Goal: Register for event/course

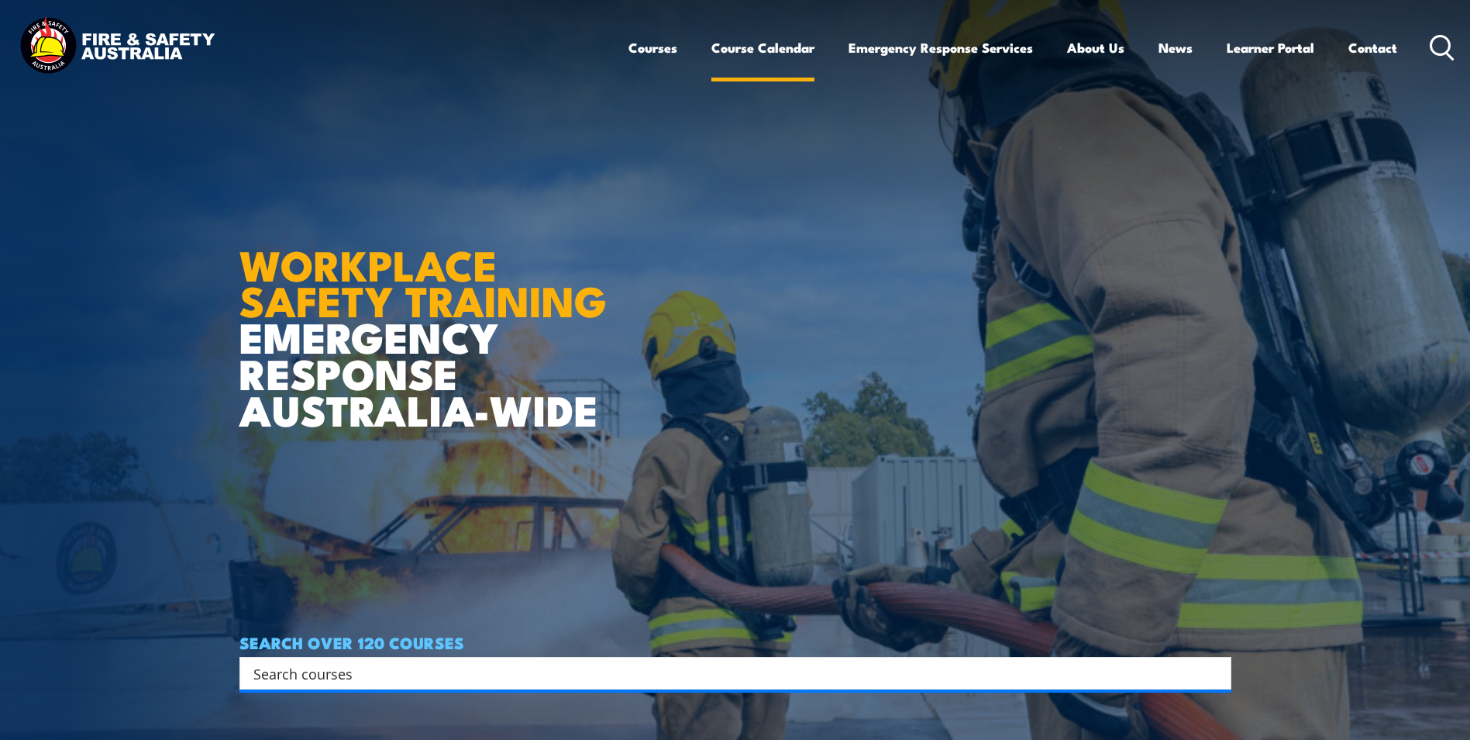
click at [749, 42] on link "Course Calendar" at bounding box center [763, 47] width 103 height 41
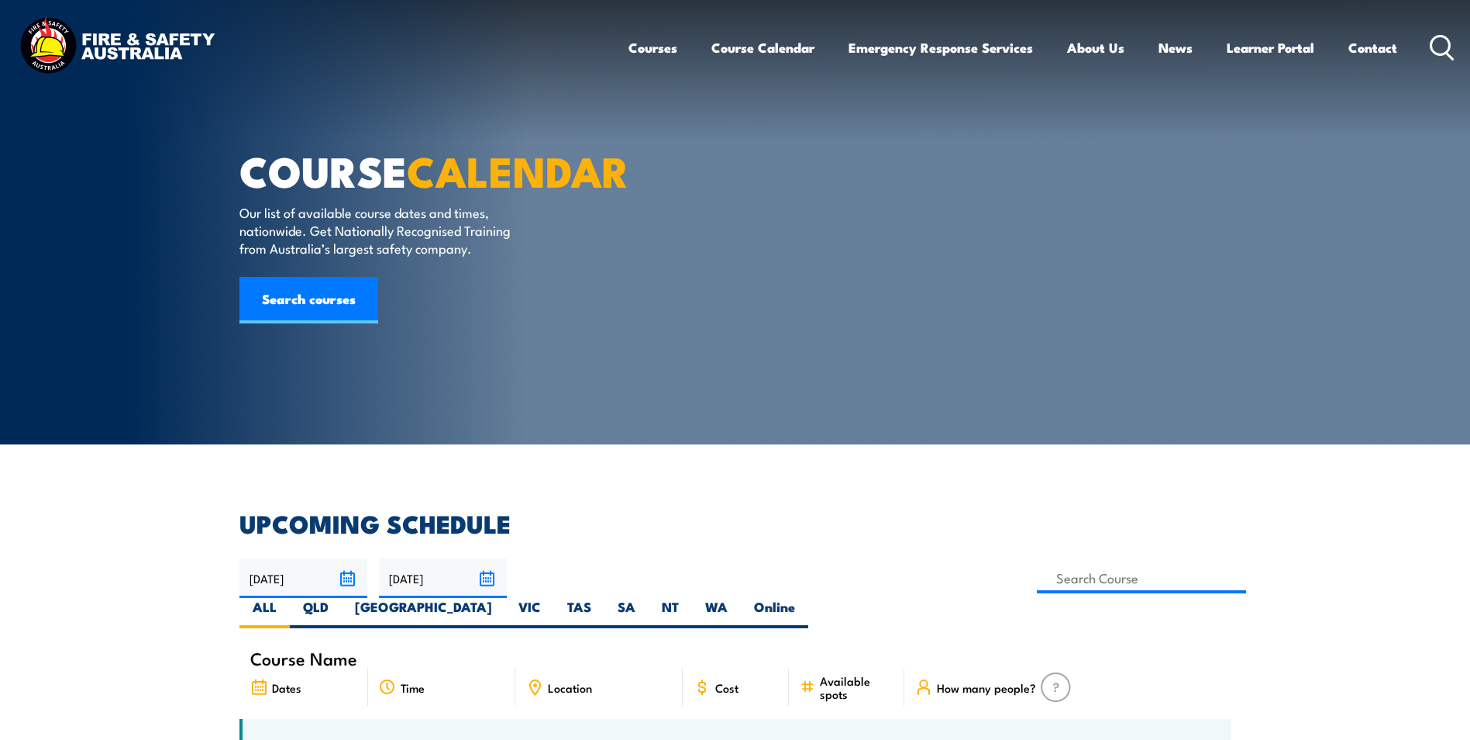
click at [1446, 50] on icon at bounding box center [1442, 48] width 25 height 26
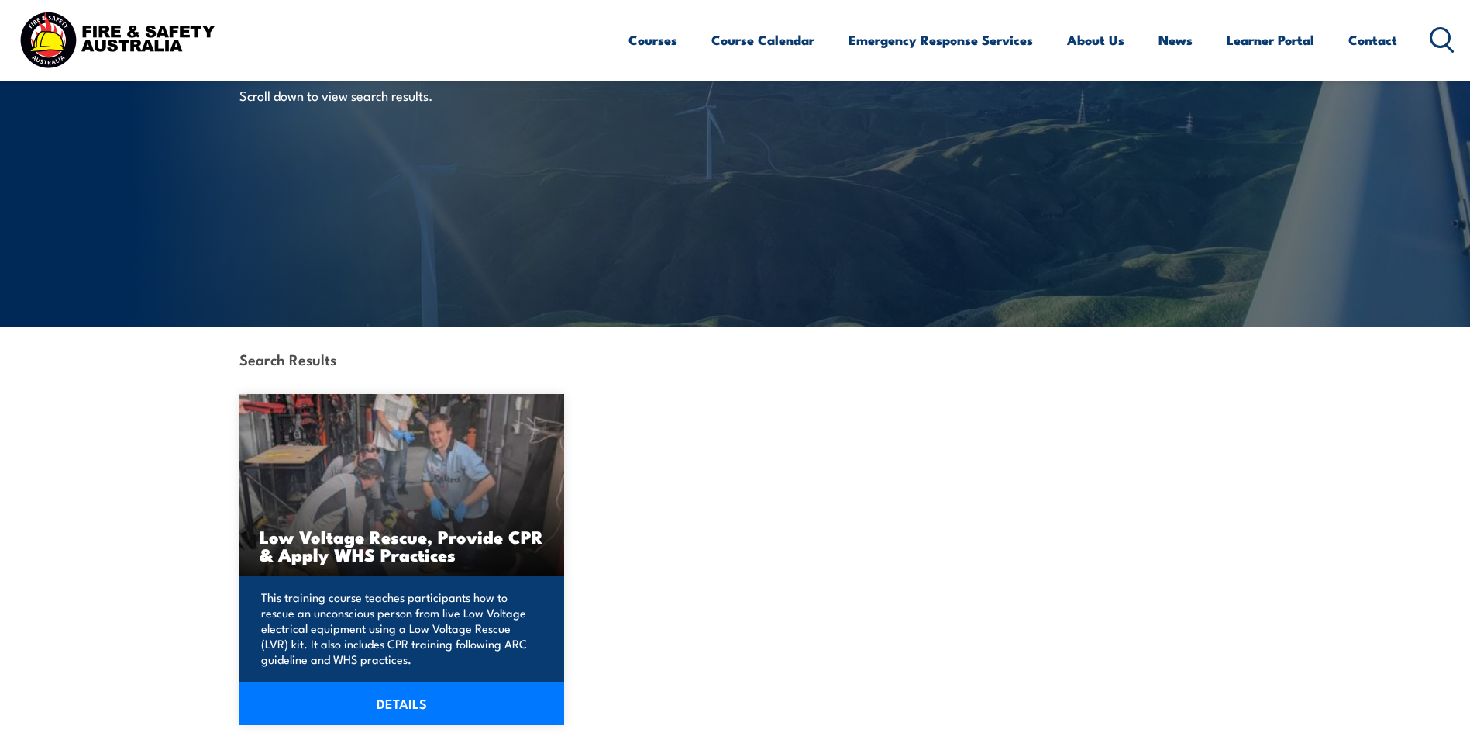
scroll to position [155, 0]
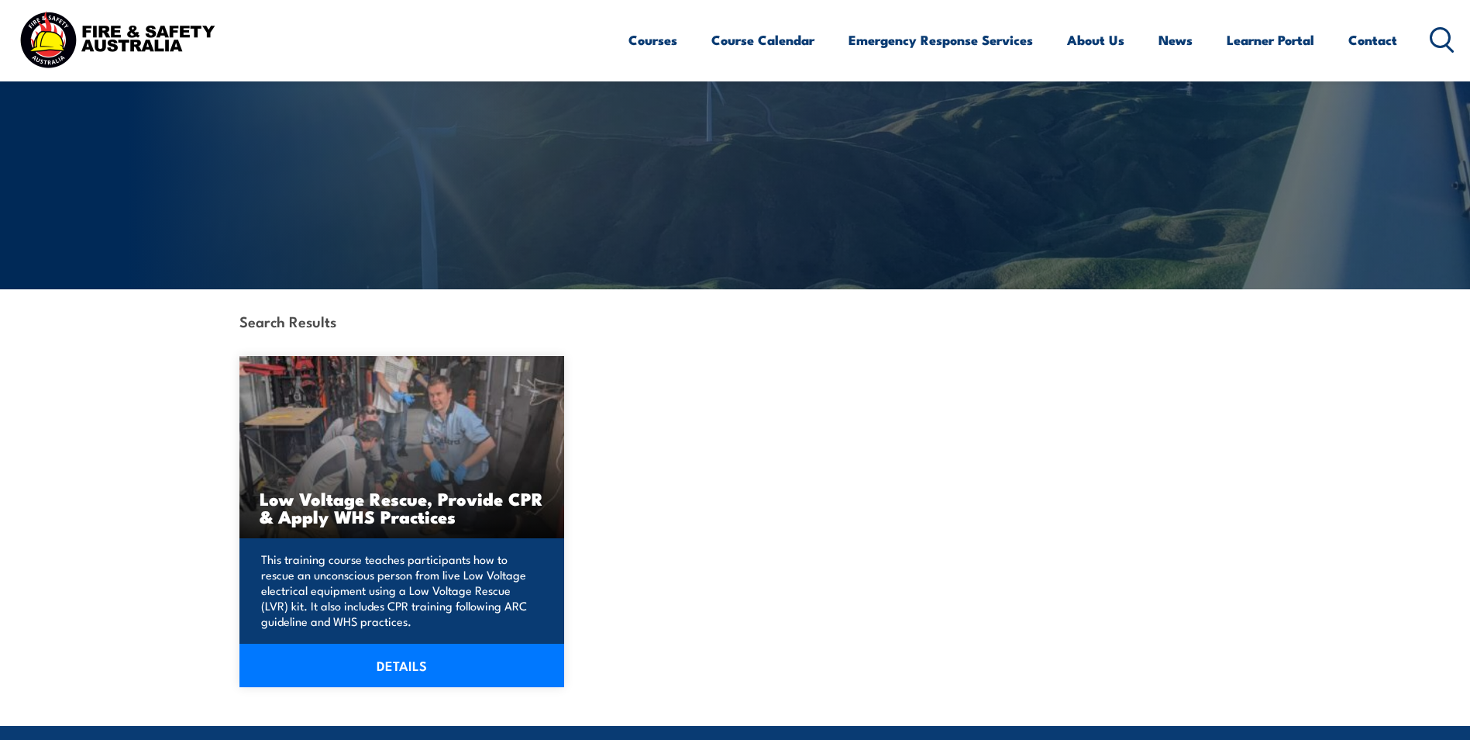
click at [370, 525] on h3 "Low Voltage Rescue, Provide CPR & Apply WHS Practices" at bounding box center [402, 507] width 285 height 36
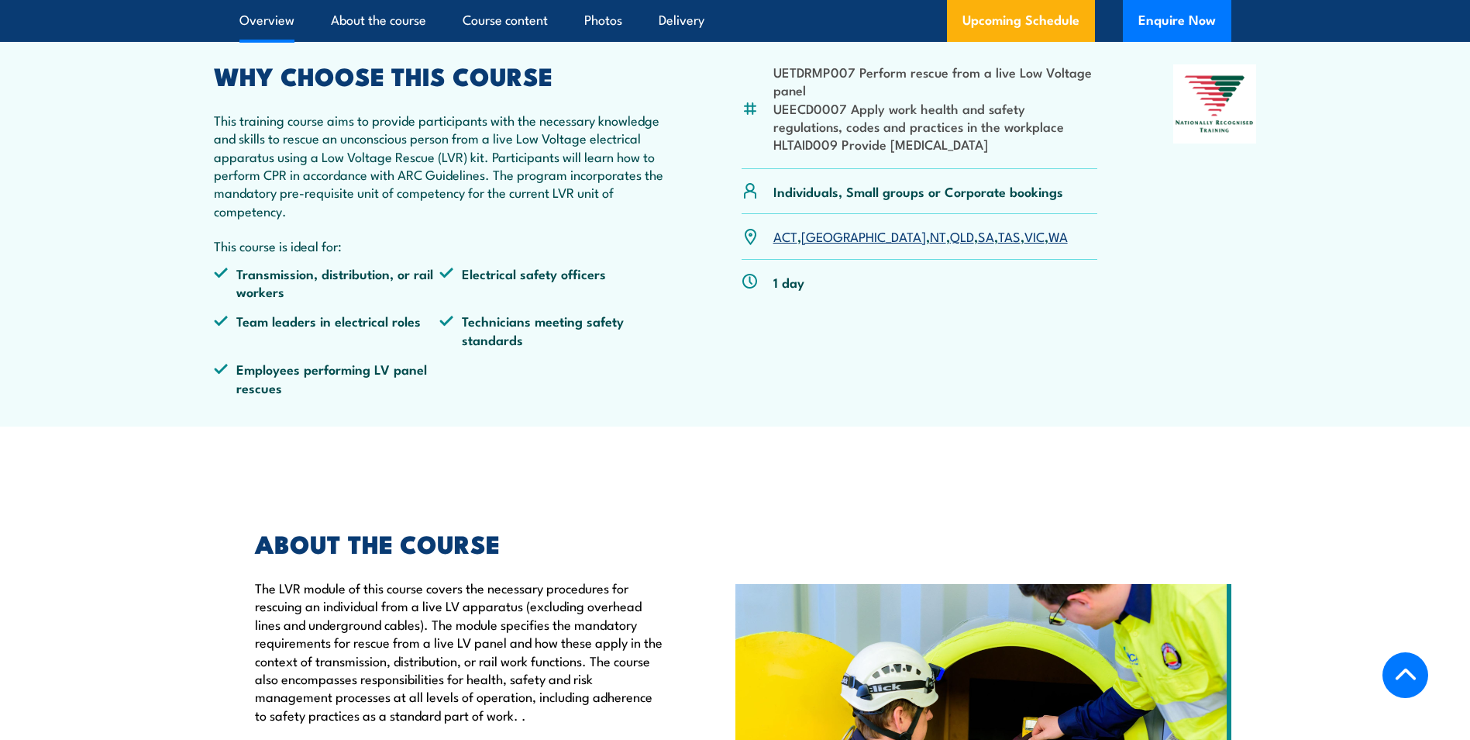
scroll to position [388, 0]
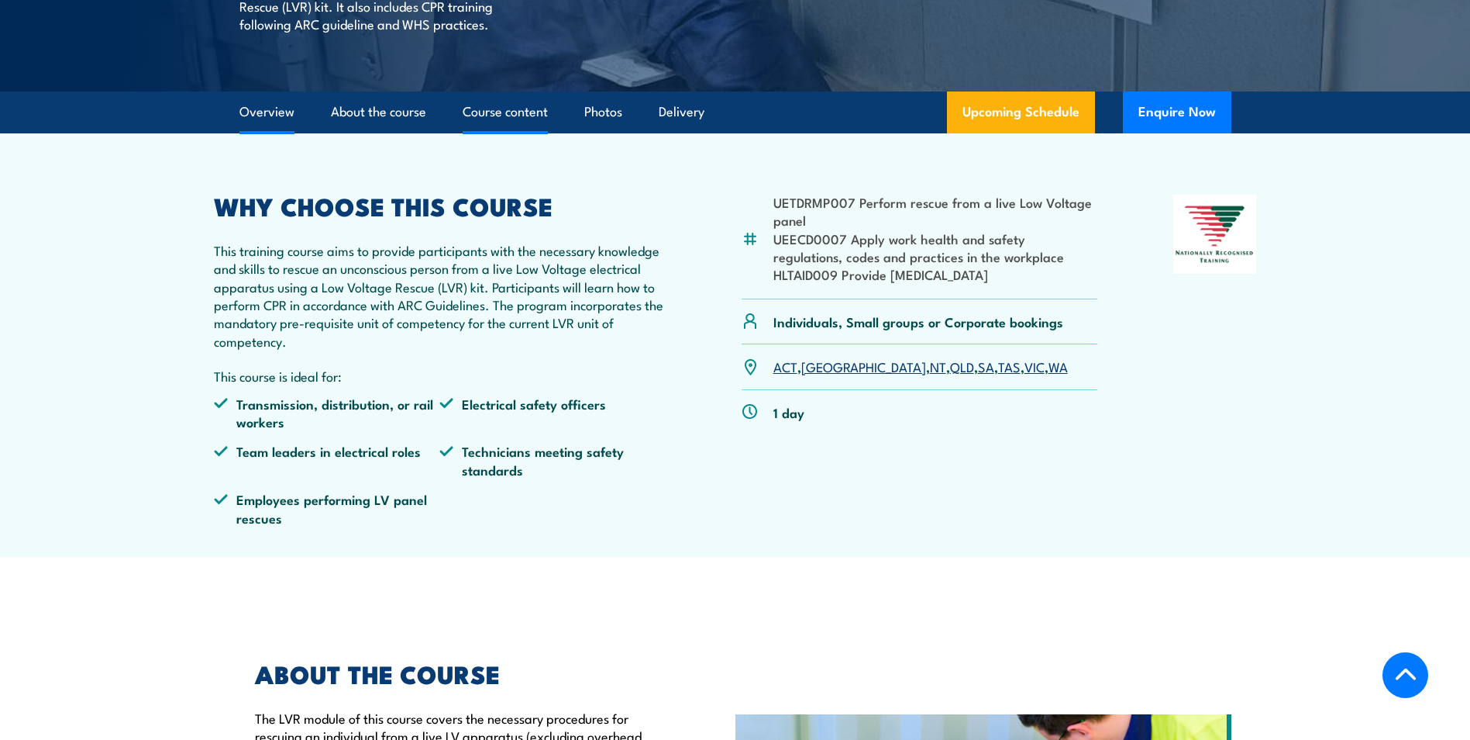
click at [526, 133] on link "Course content" at bounding box center [505, 111] width 85 height 41
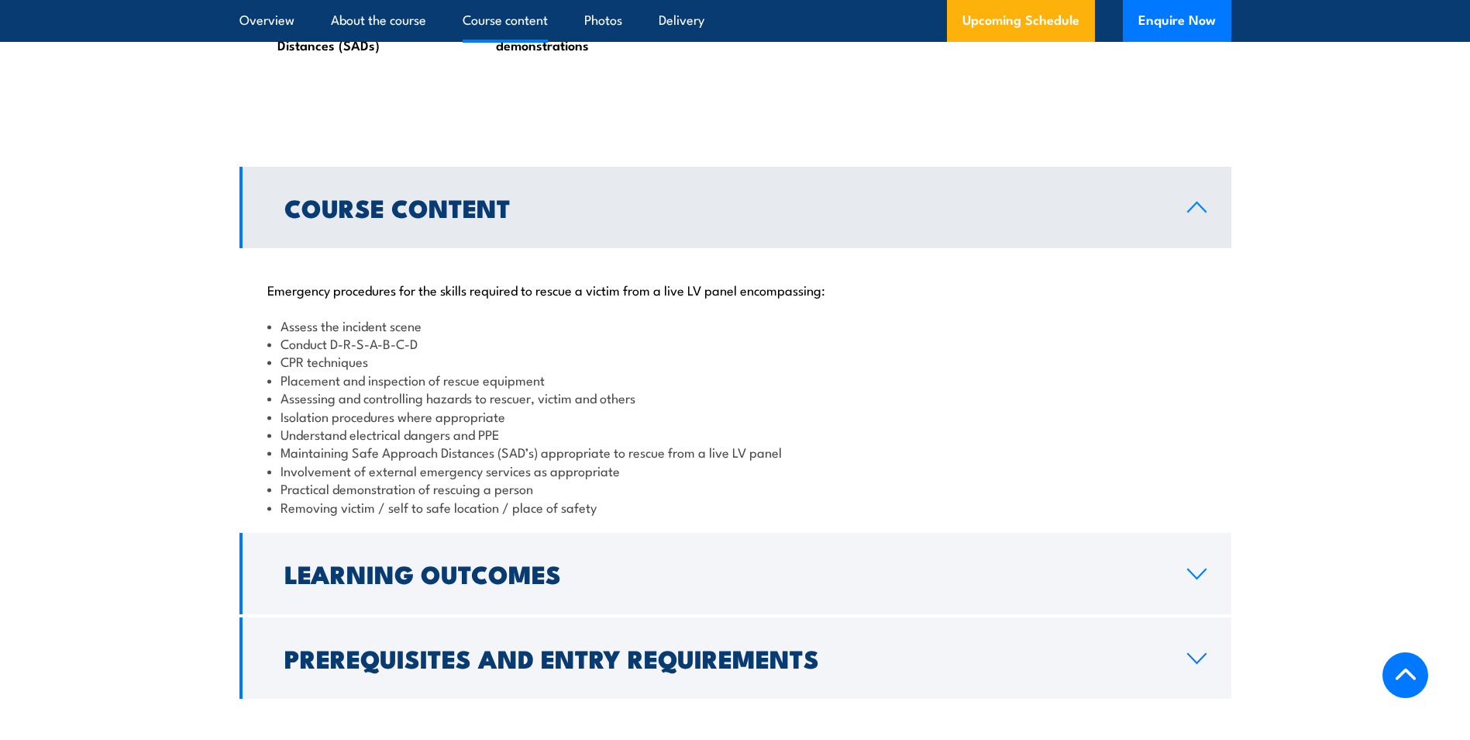
scroll to position [1474, 0]
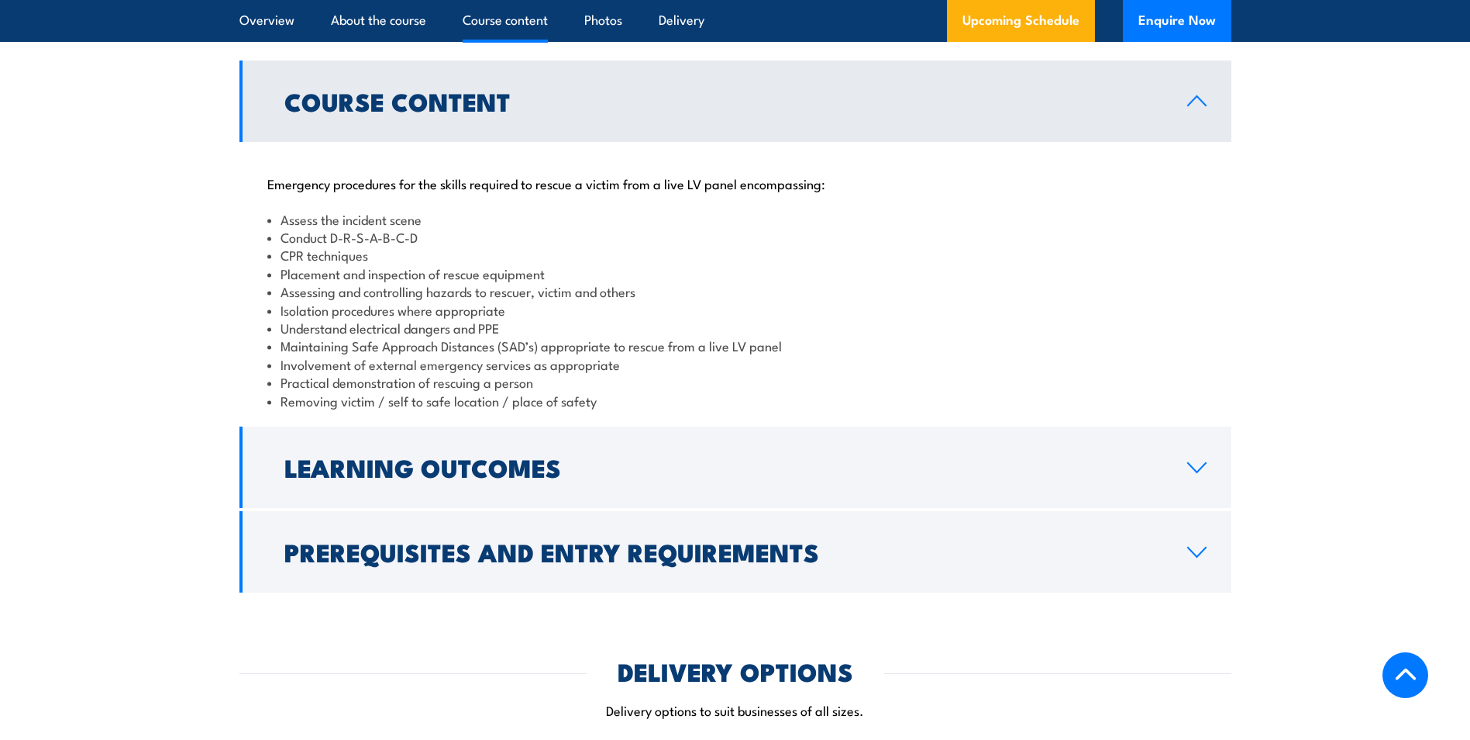
click at [517, 112] on h2 "Course Content" at bounding box center [723, 101] width 878 height 22
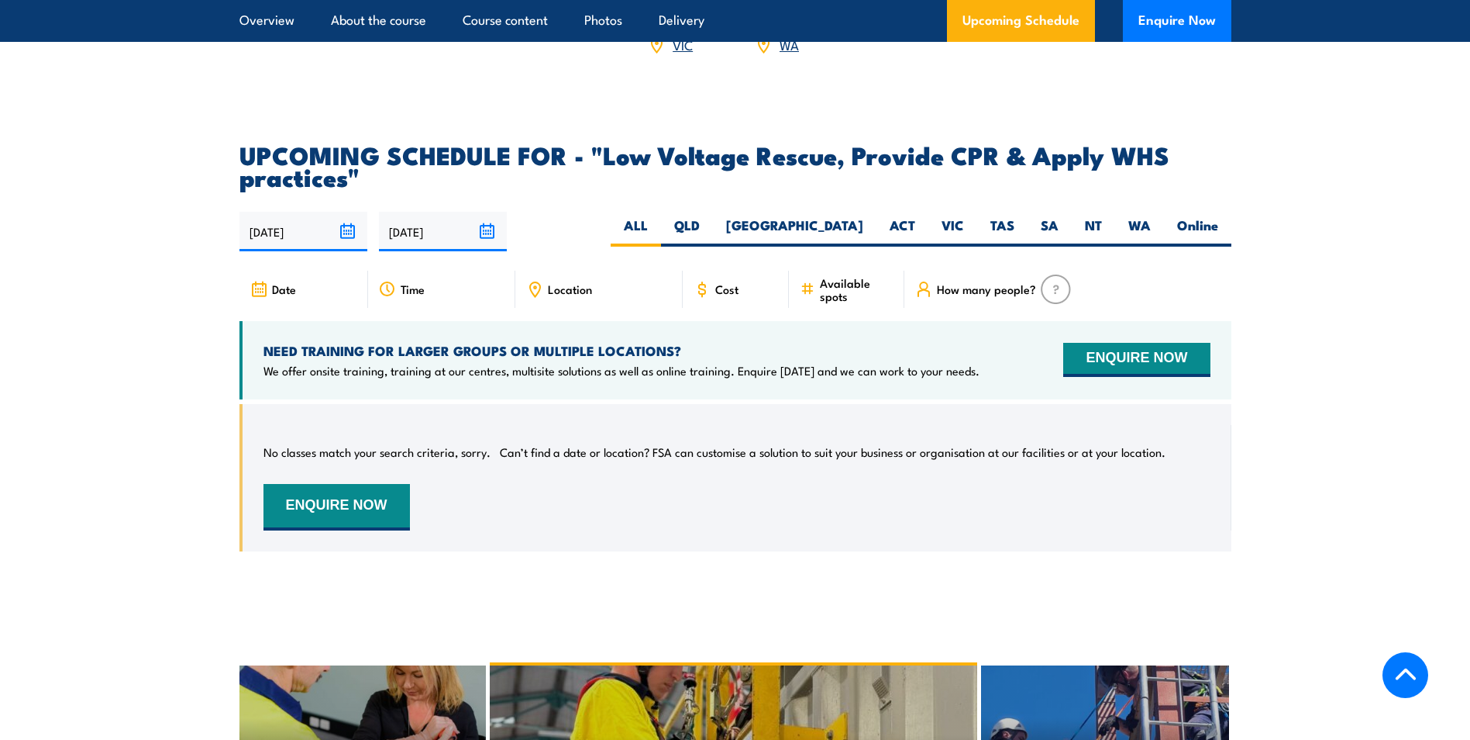
scroll to position [2326, 0]
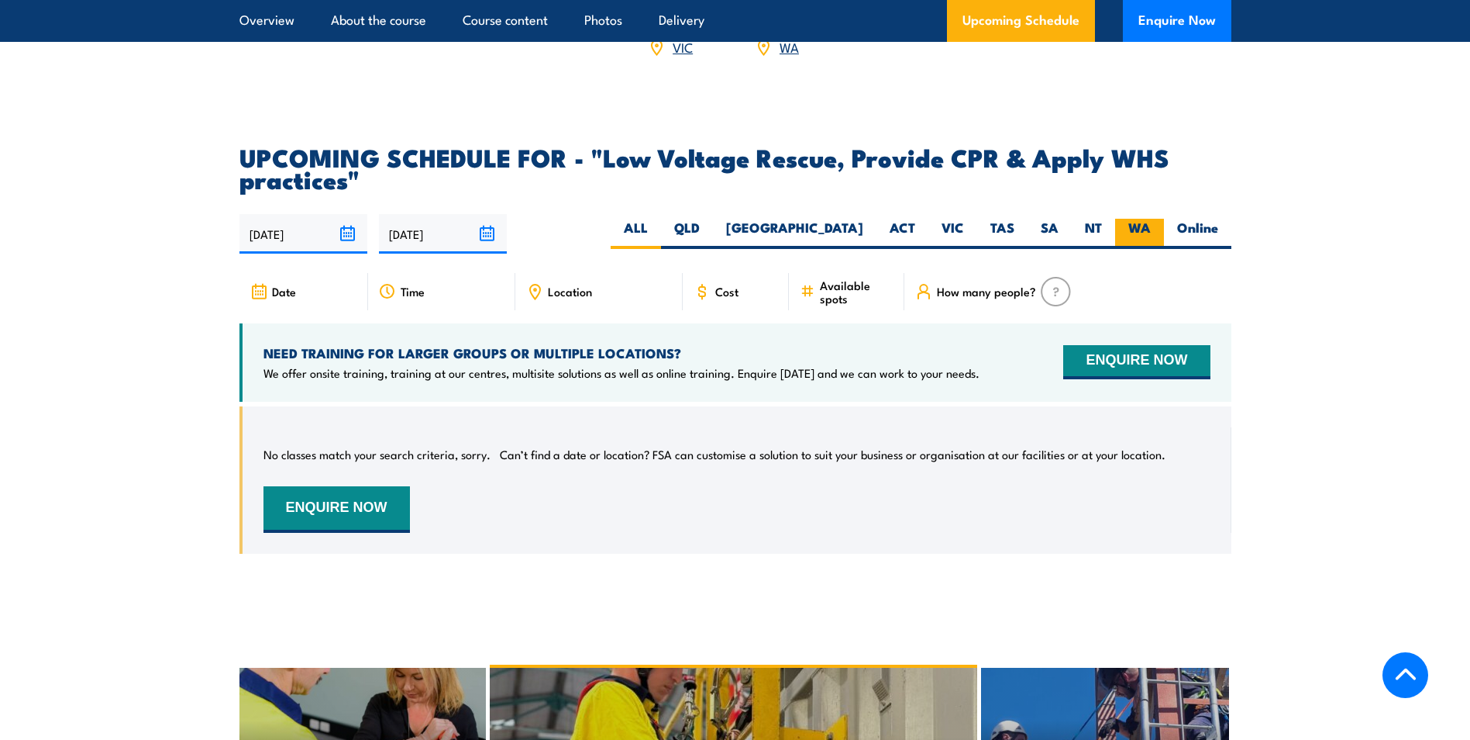
click at [1138, 249] on label "WA" at bounding box center [1139, 234] width 49 height 30
click at [1151, 229] on input "WA" at bounding box center [1156, 224] width 10 height 10
radio input "true"
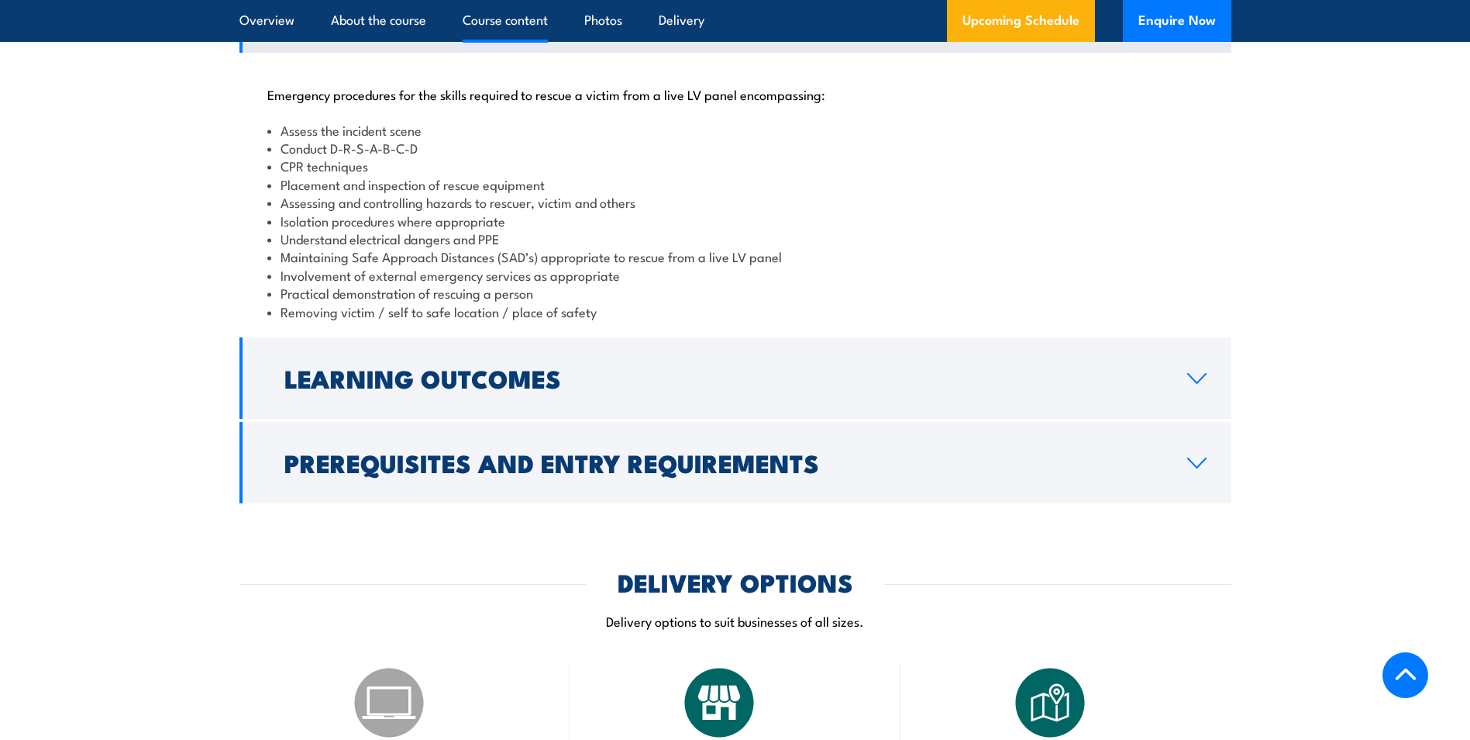
scroll to position [1627, 0]
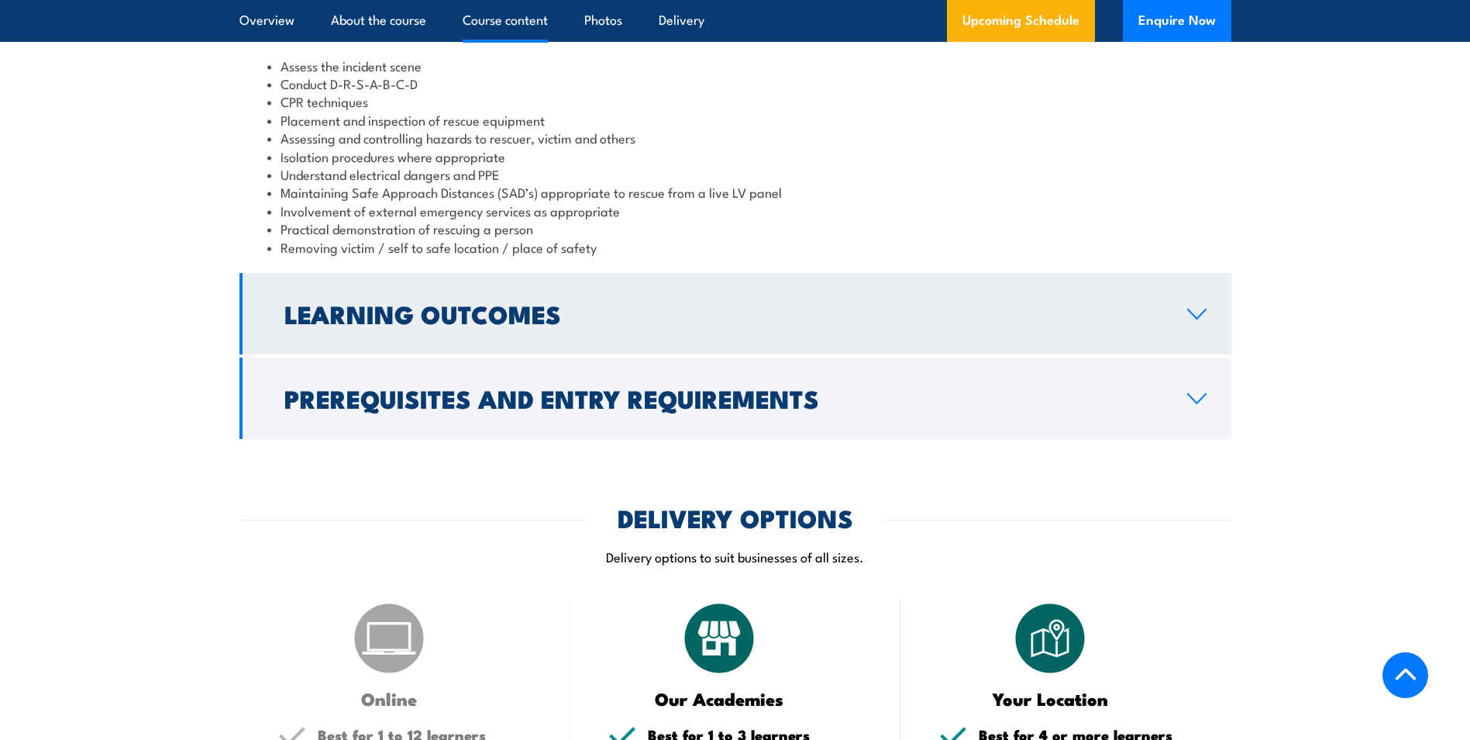
click at [1105, 354] on link "Learning Outcomes" at bounding box center [736, 313] width 992 height 81
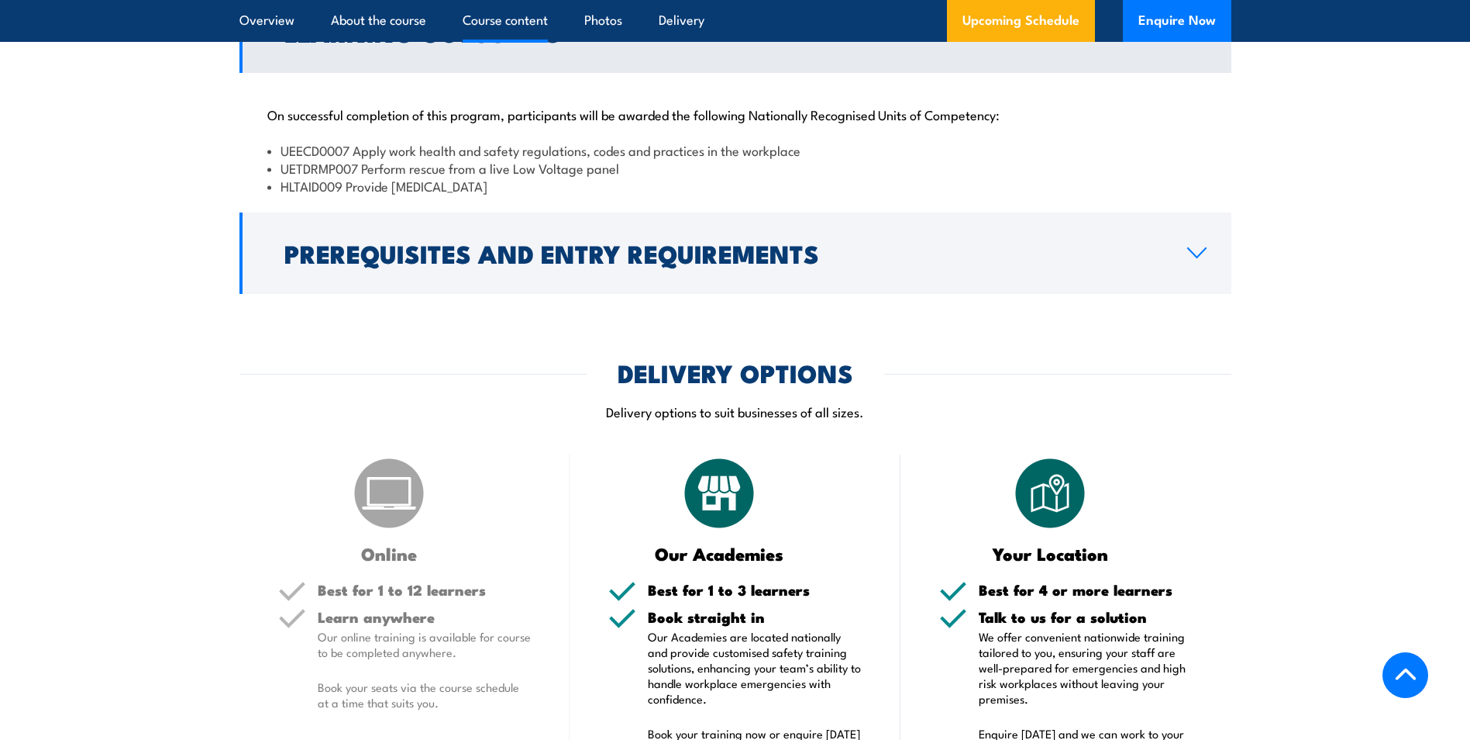
click at [1032, 332] on div "COURSES > Electricity Supply Industry (ESI) Training Low Voltage Rescue, Provid…" at bounding box center [735, 448] width 1470 height 4150
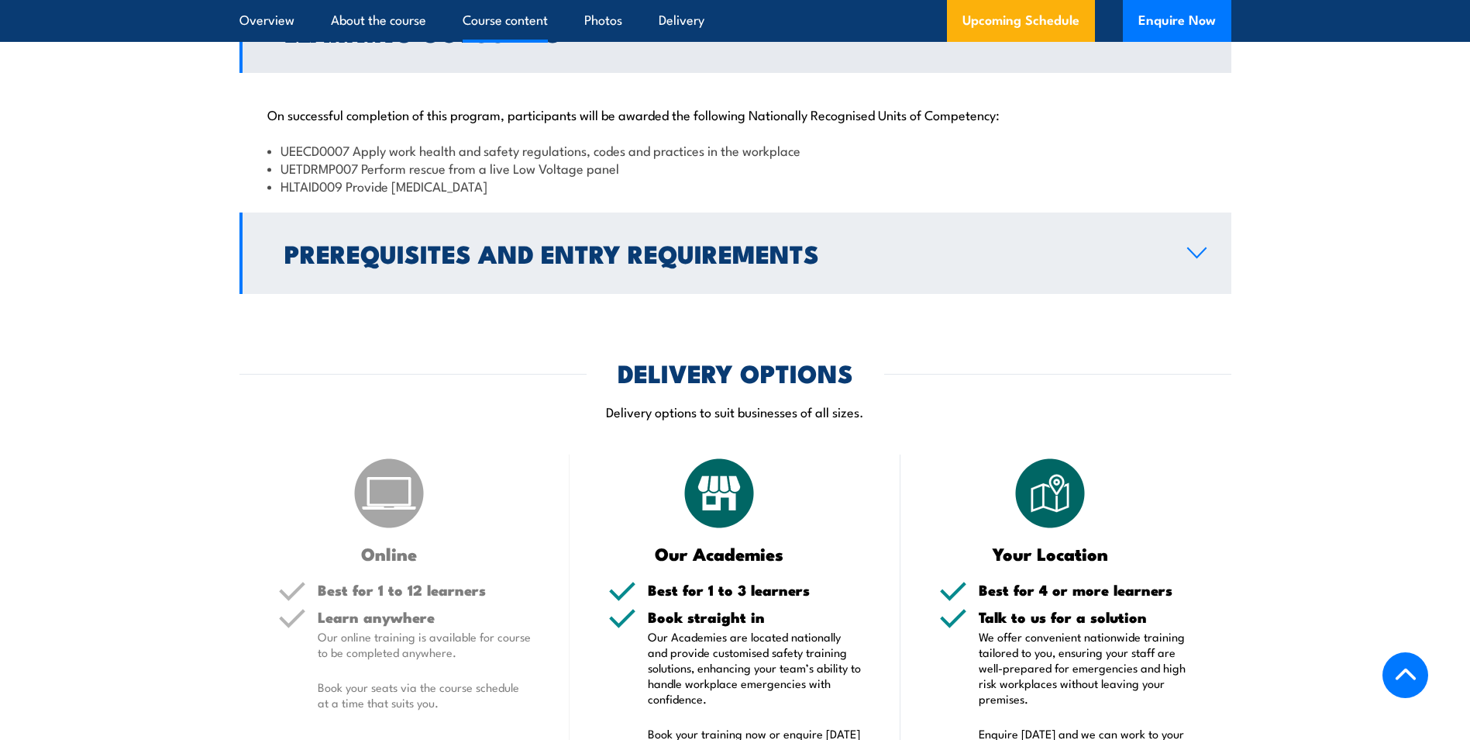
click at [1039, 294] on link "Prerequisites and Entry Requirements" at bounding box center [736, 252] width 992 height 81
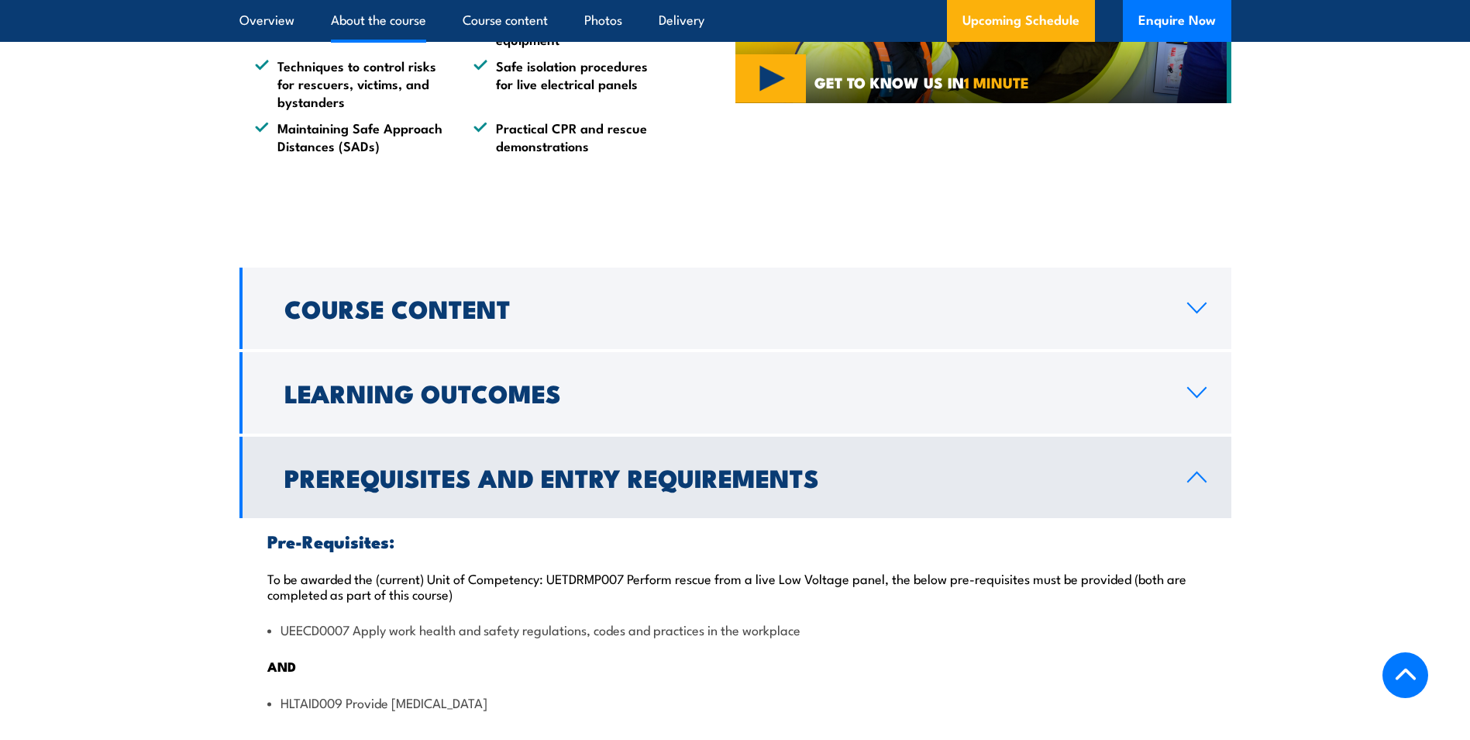
scroll to position [1436, 0]
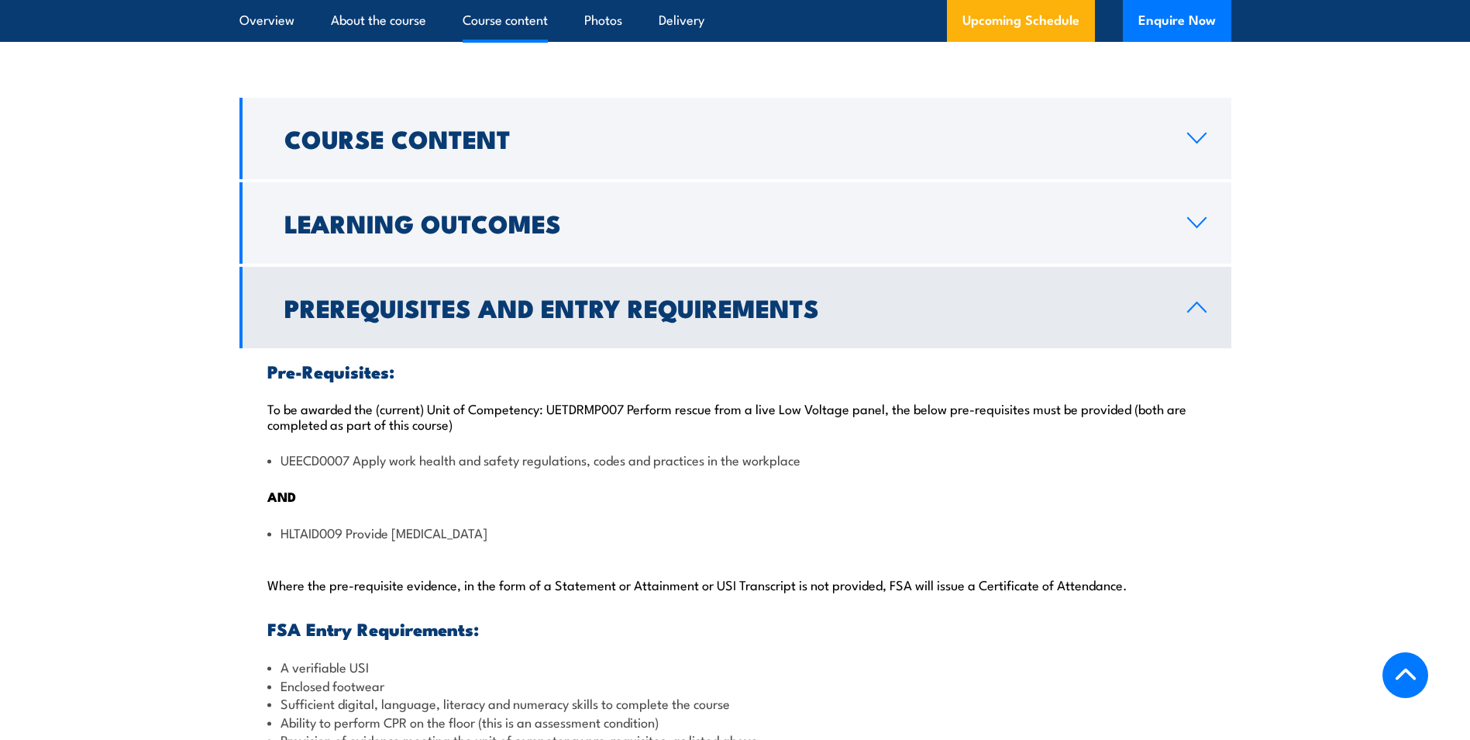
click at [580, 318] on h2 "Prerequisites and Entry Requirements" at bounding box center [723, 307] width 878 height 22
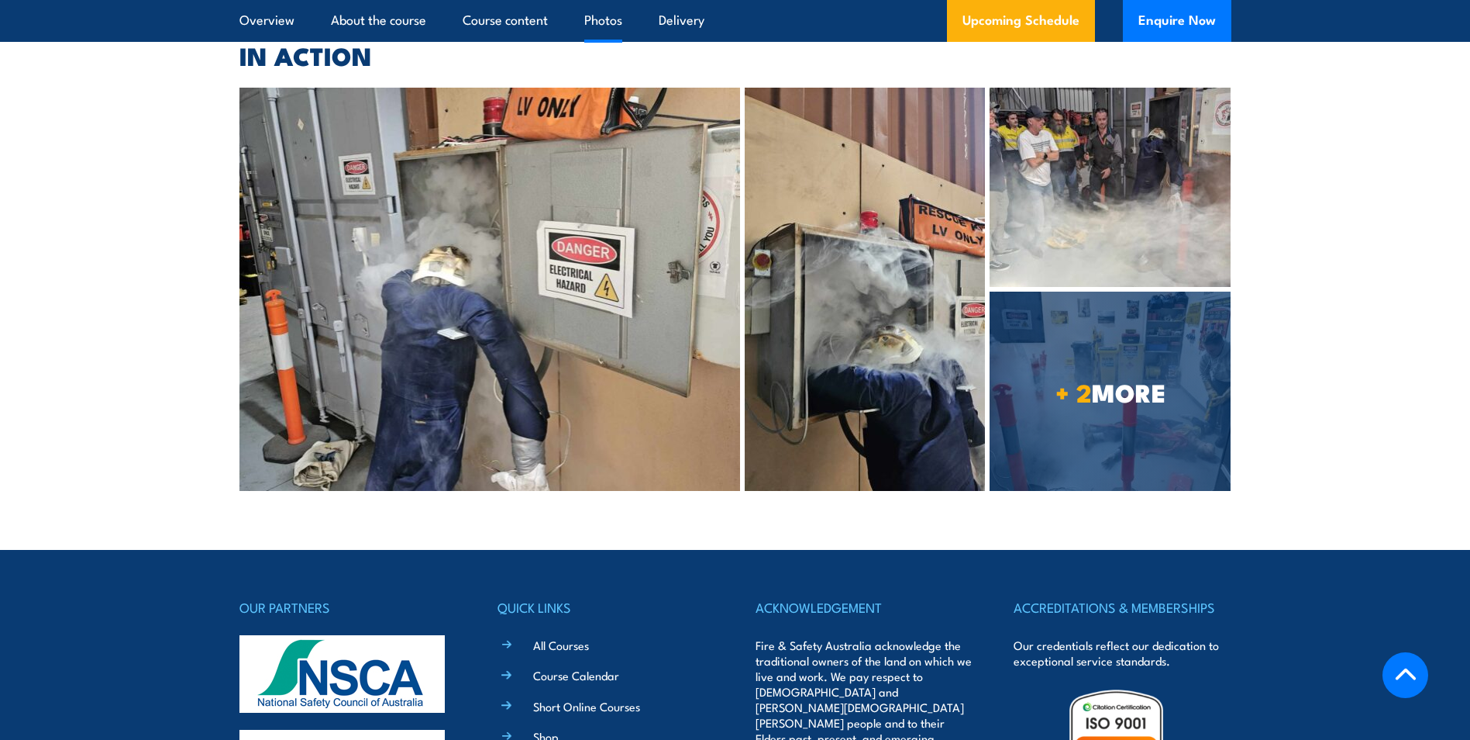
scroll to position [3377, 0]
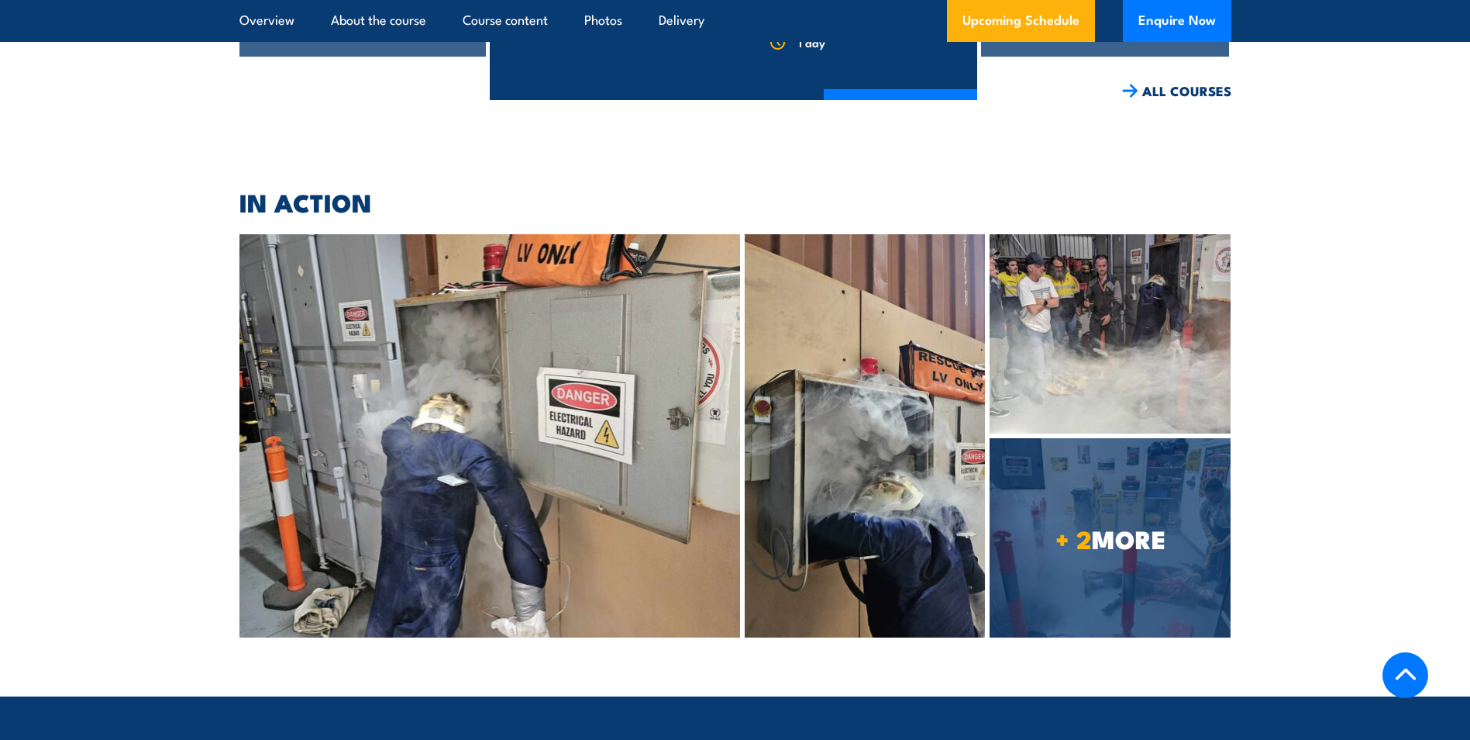
click at [523, 421] on img at bounding box center [491, 435] width 502 height 403
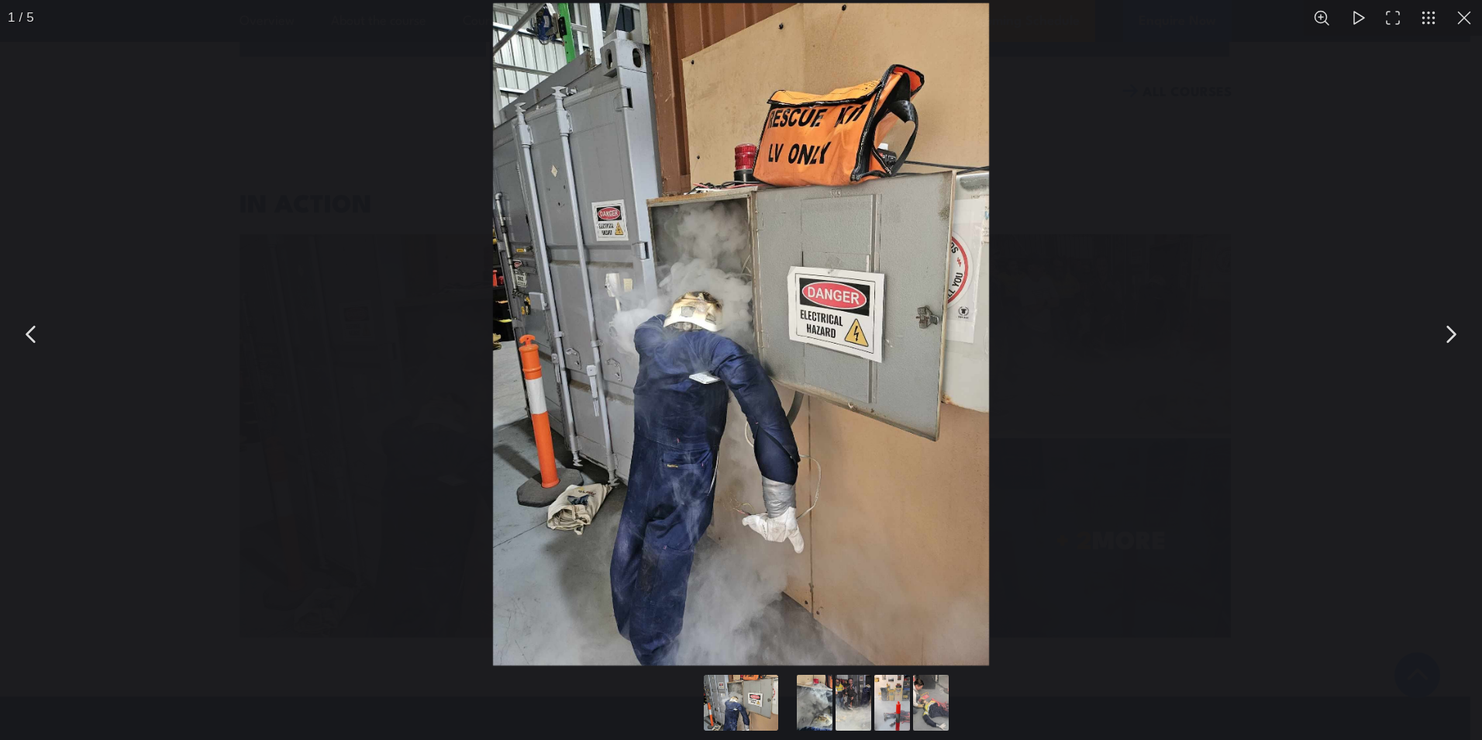
click at [1446, 336] on button "You can close this modal content with the ESC key" at bounding box center [1450, 334] width 39 height 39
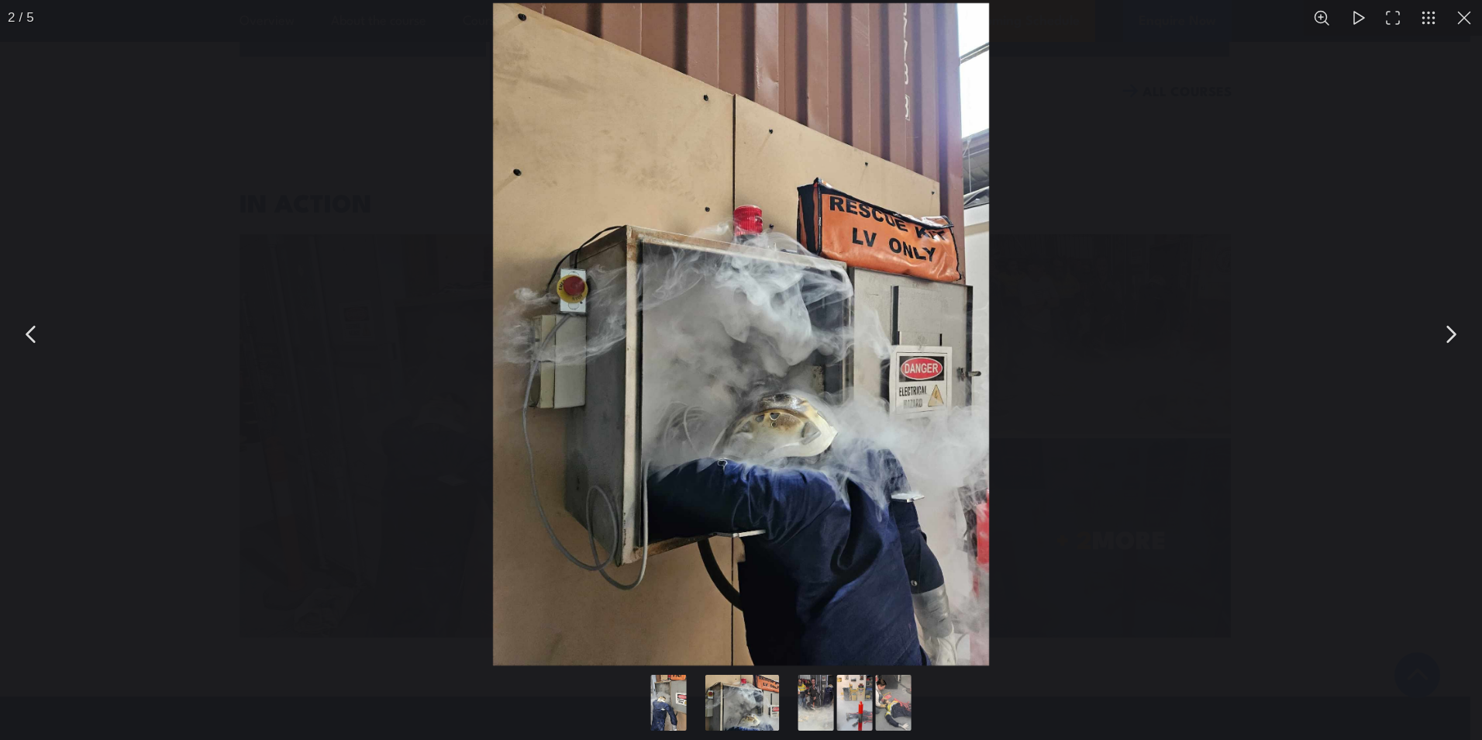
click at [1452, 334] on button "You can close this modal content with the ESC key" at bounding box center [1450, 334] width 39 height 39
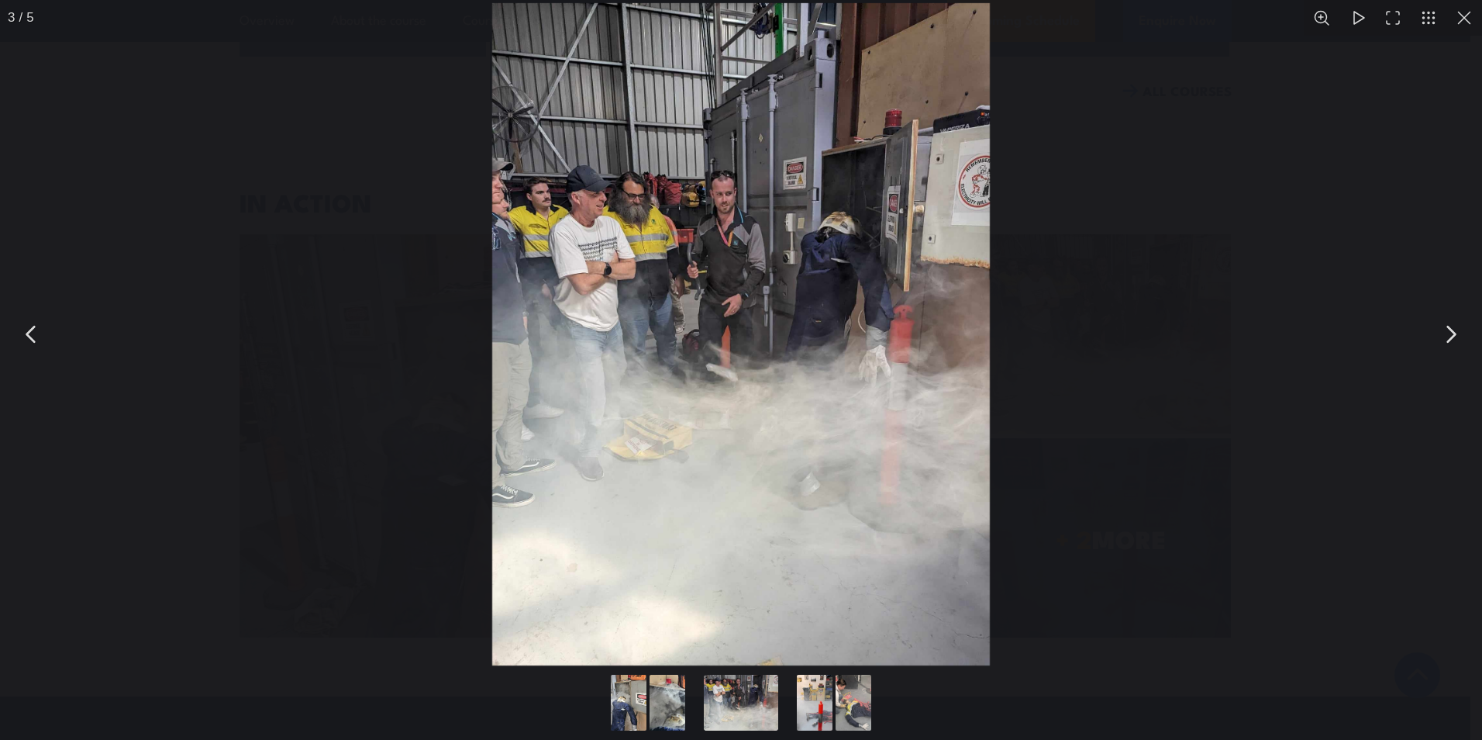
click at [1450, 333] on button "You can close this modal content with the ESC key" at bounding box center [1450, 334] width 39 height 39
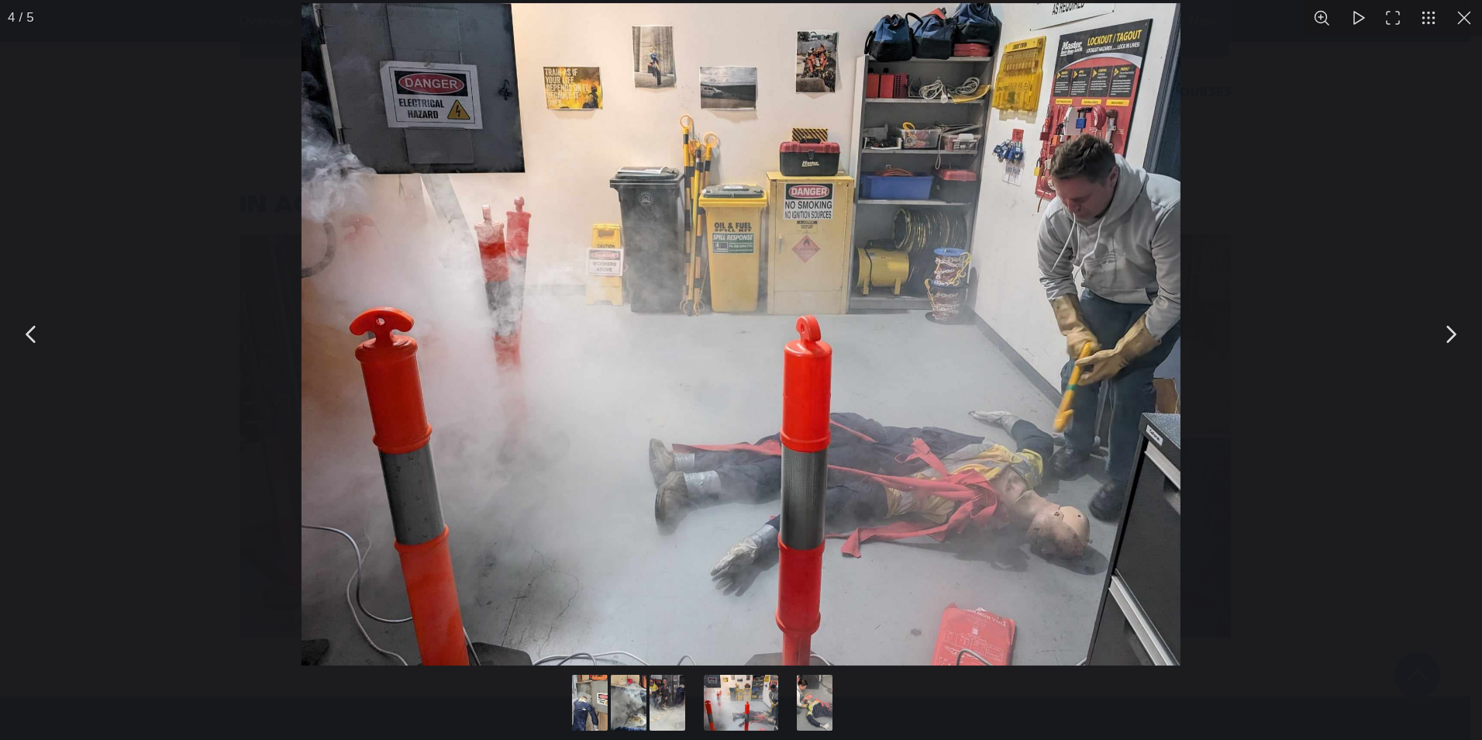
click at [1450, 333] on button "You can close this modal content with the ESC key" at bounding box center [1450, 334] width 39 height 39
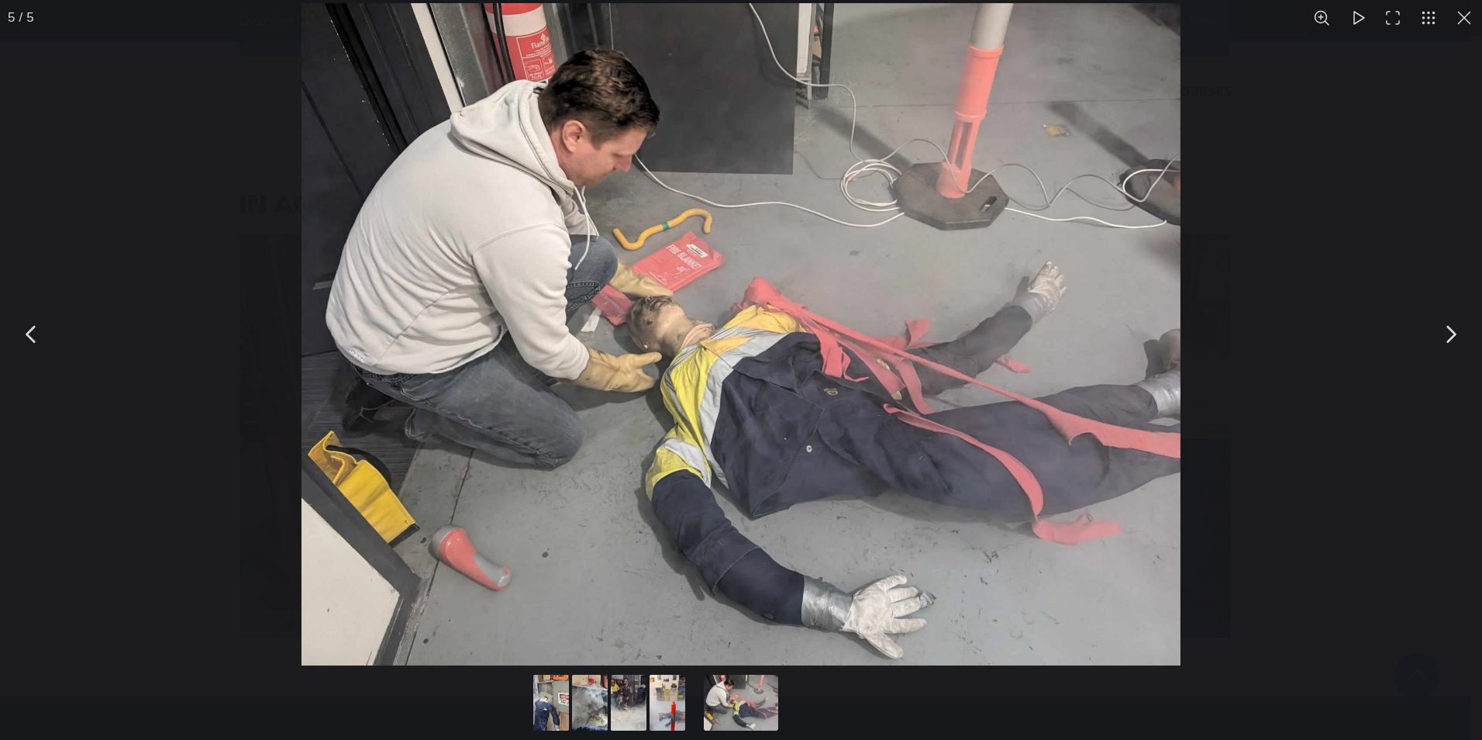
click at [1450, 333] on button "You can close this modal content with the ESC key" at bounding box center [1450, 334] width 39 height 39
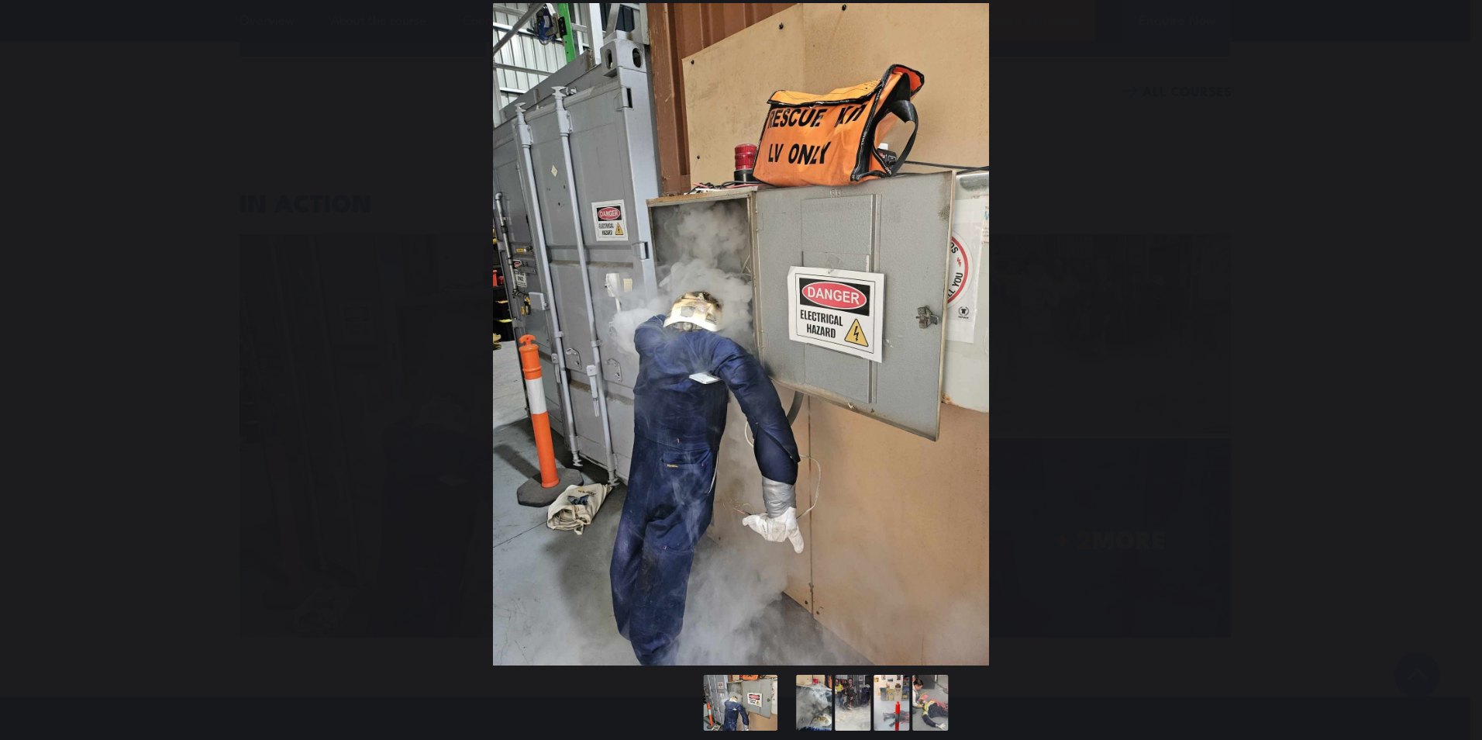
click at [1450, 333] on button "You can close this modal content with the ESC key" at bounding box center [1450, 334] width 39 height 39
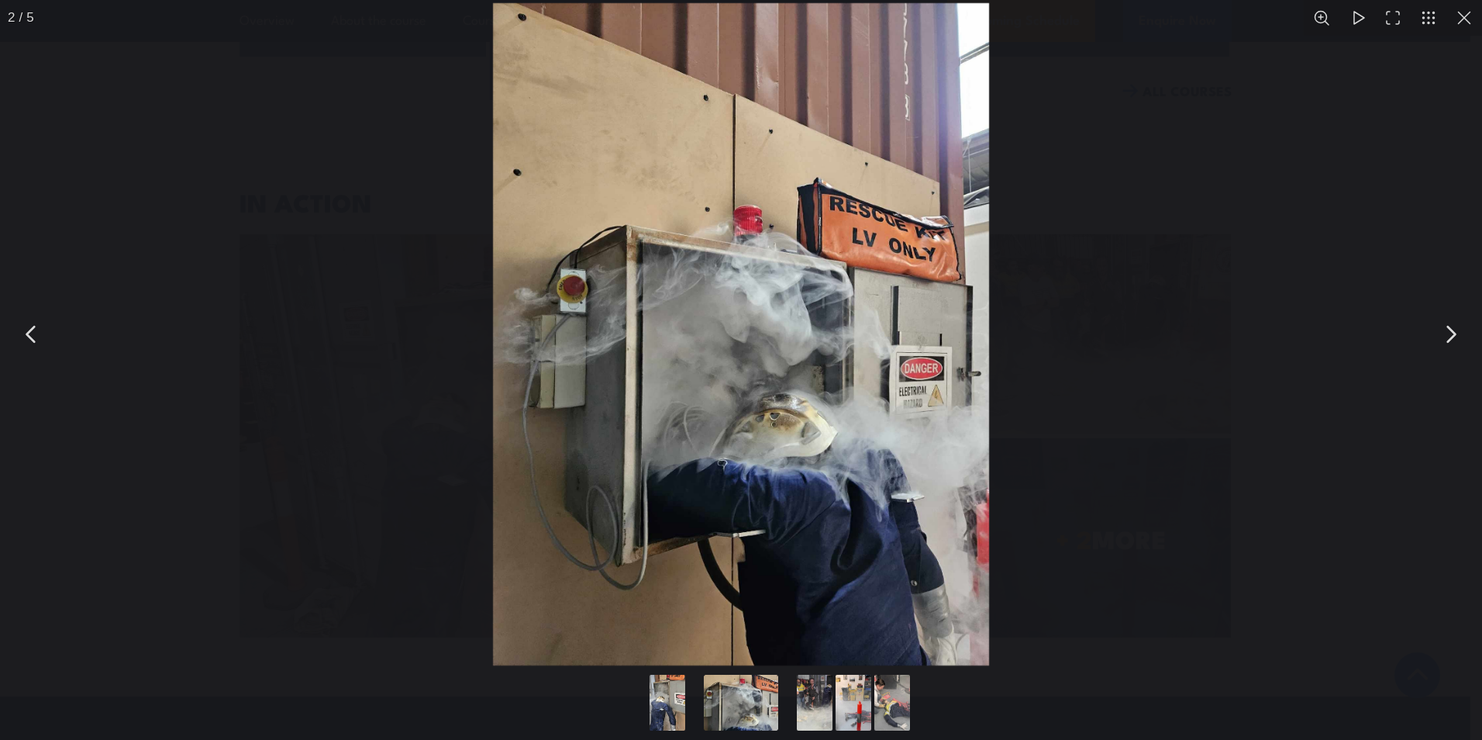
click at [1461, 19] on button "You can close this modal content with the ESC key" at bounding box center [1464, 18] width 36 height 36
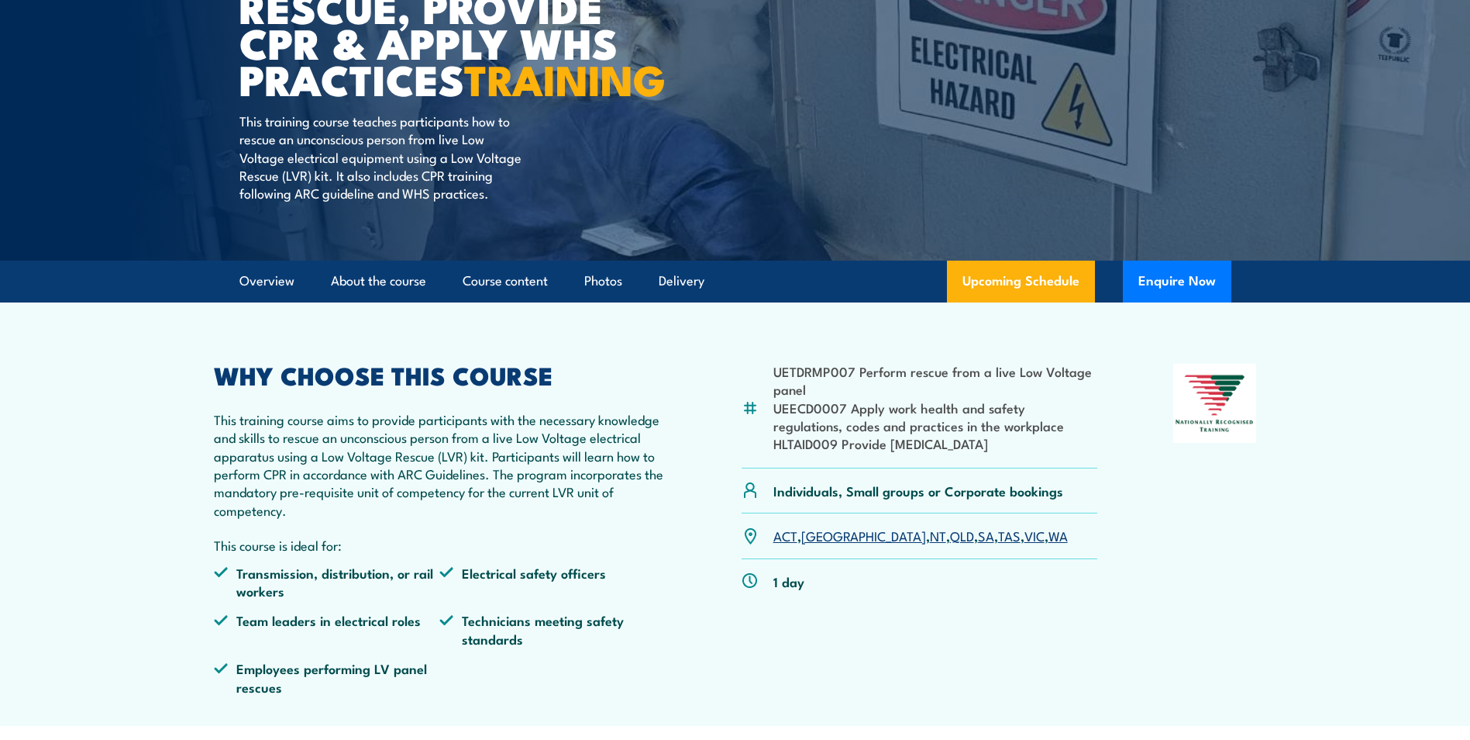
scroll to position [198, 0]
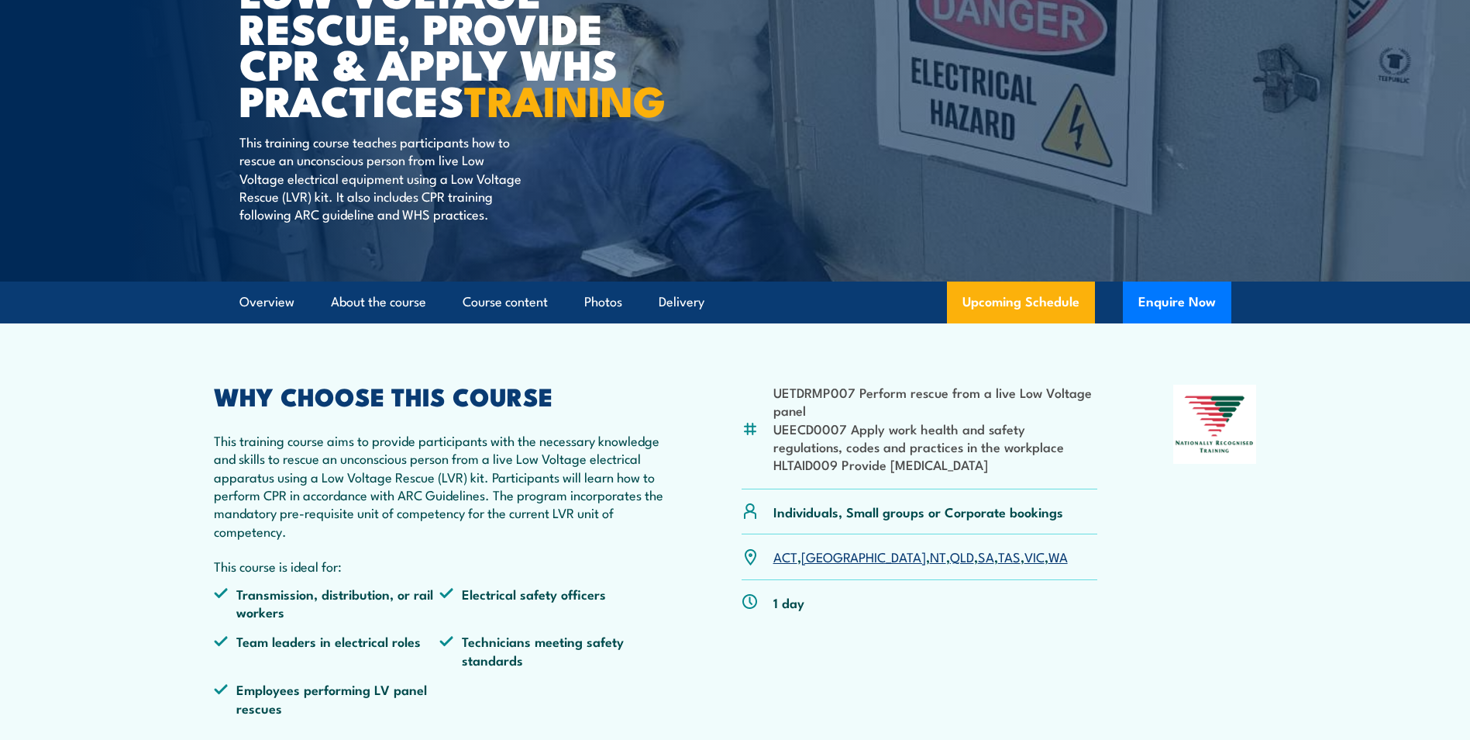
click at [1049, 565] on link "WA" at bounding box center [1058, 555] width 19 height 19
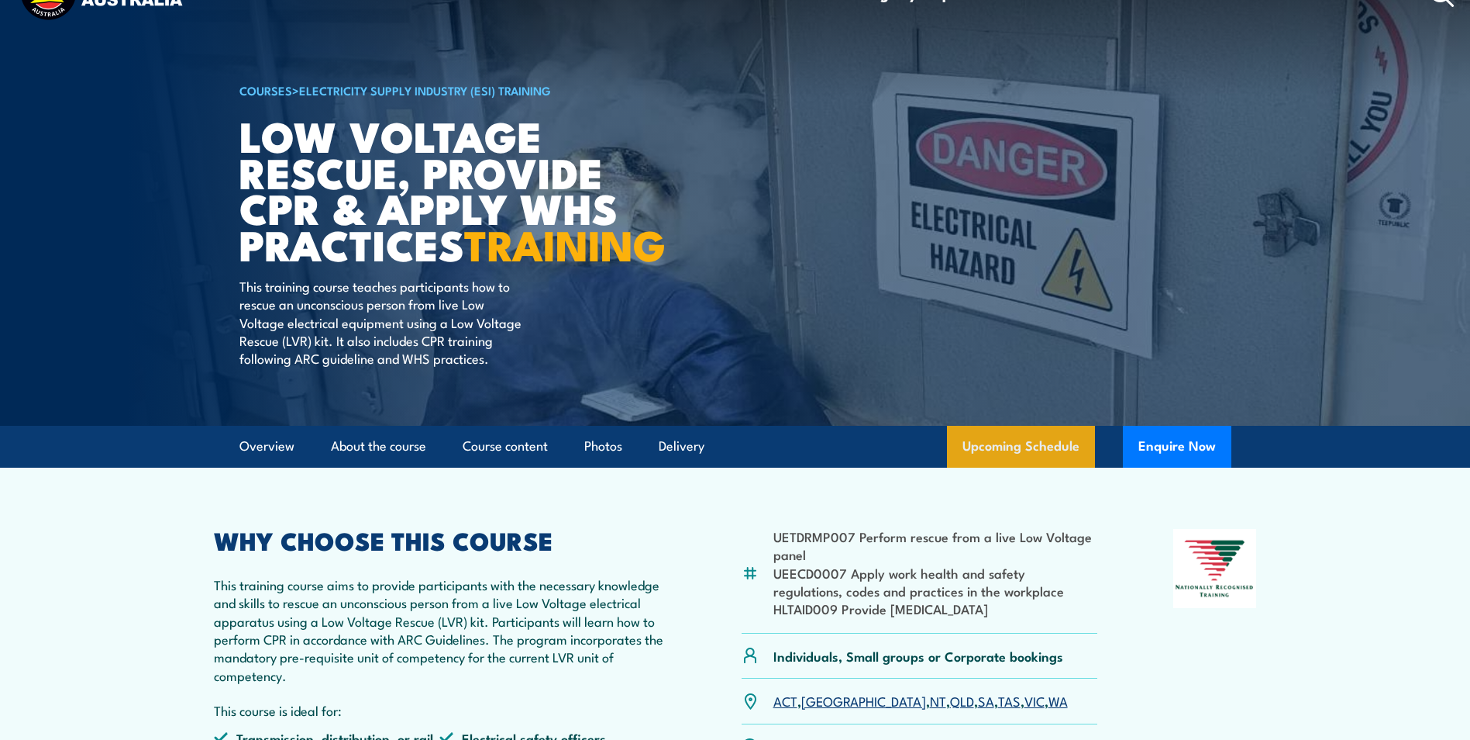
click at [1018, 467] on link "Upcoming Schedule" at bounding box center [1021, 447] width 148 height 42
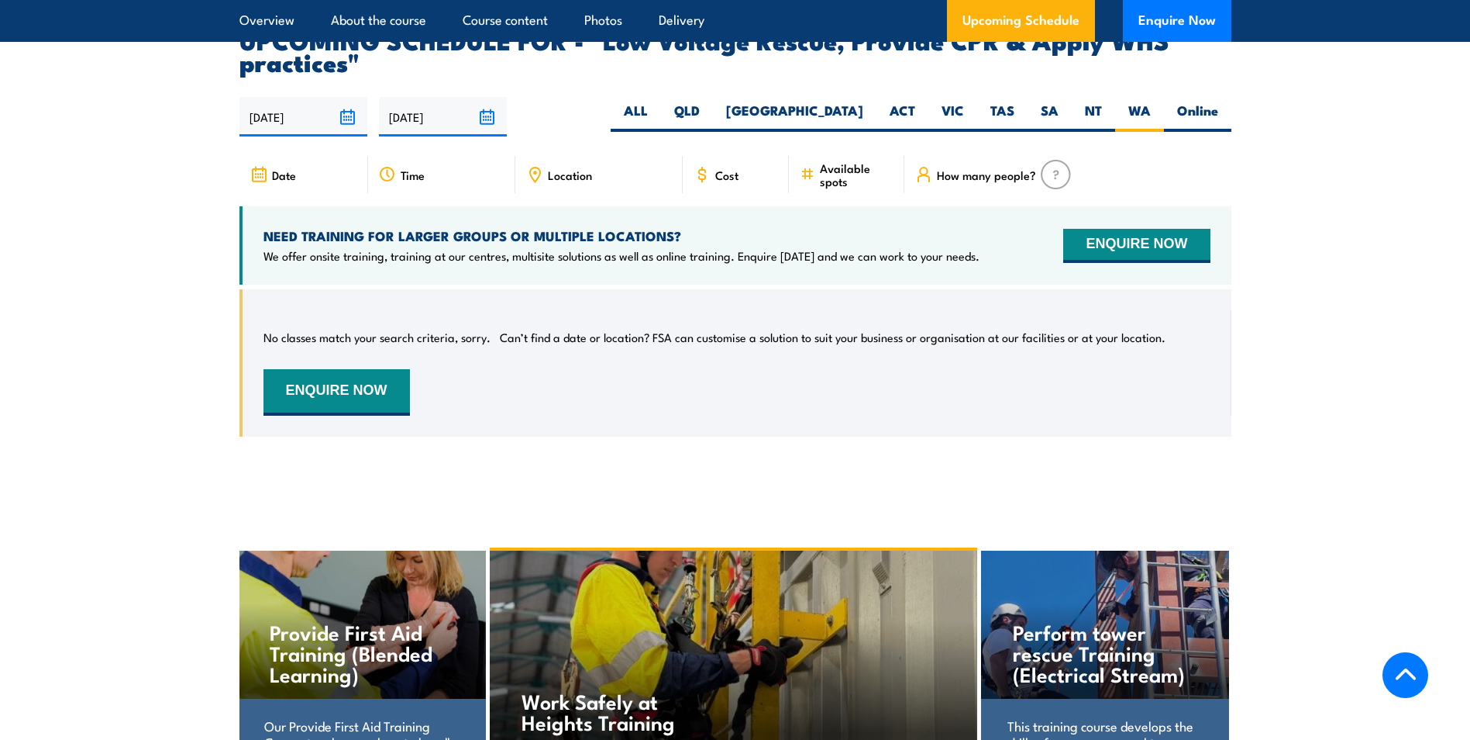
scroll to position [2689, 0]
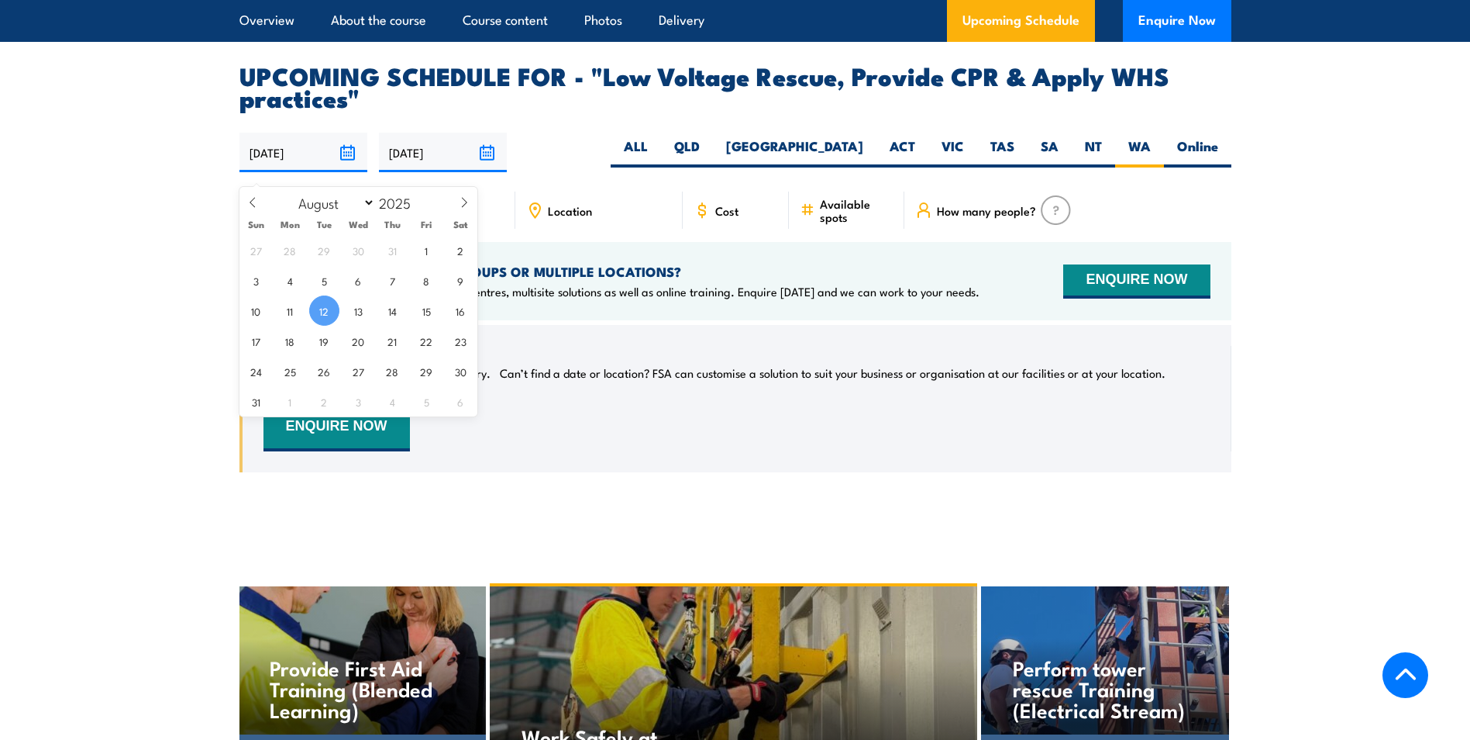
click at [312, 164] on input "[DATE]" at bounding box center [304, 153] width 128 height 40
click at [465, 209] on span at bounding box center [464, 208] width 26 height 42
click at [459, 205] on icon at bounding box center [464, 202] width 11 height 11
click at [247, 203] on icon at bounding box center [252, 202] width 11 height 11
select select "8"
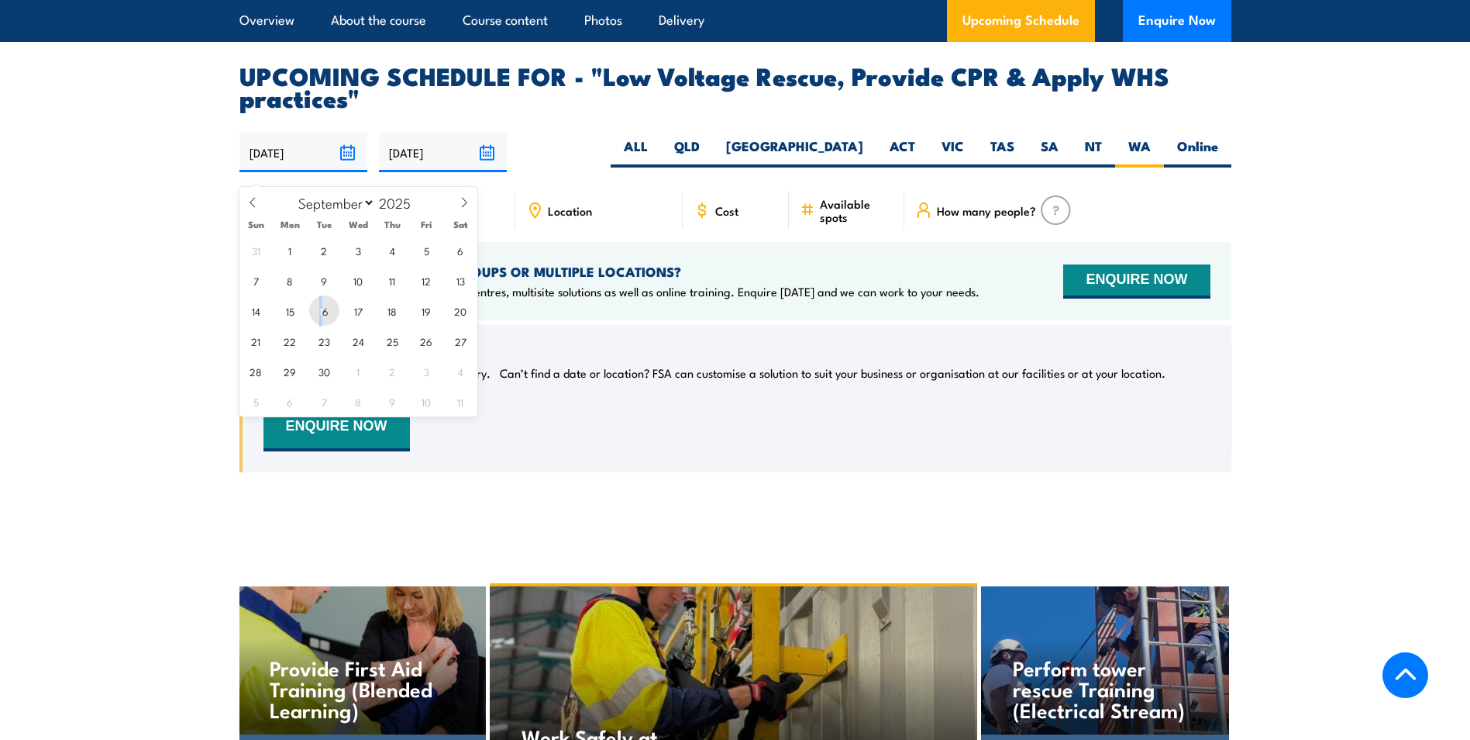
click at [322, 309] on span "16" at bounding box center [324, 310] width 30 height 30
type input "[DATE]"
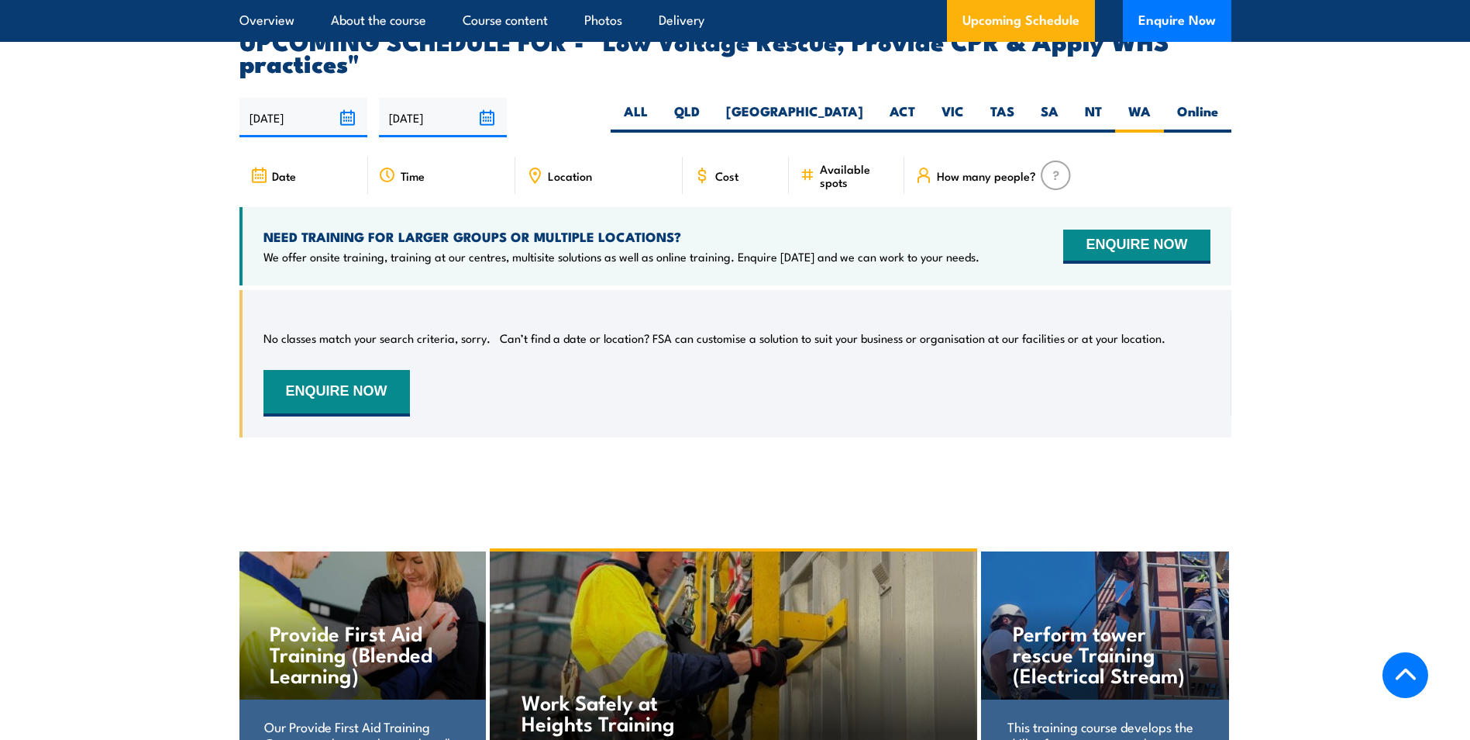
scroll to position [2689, 0]
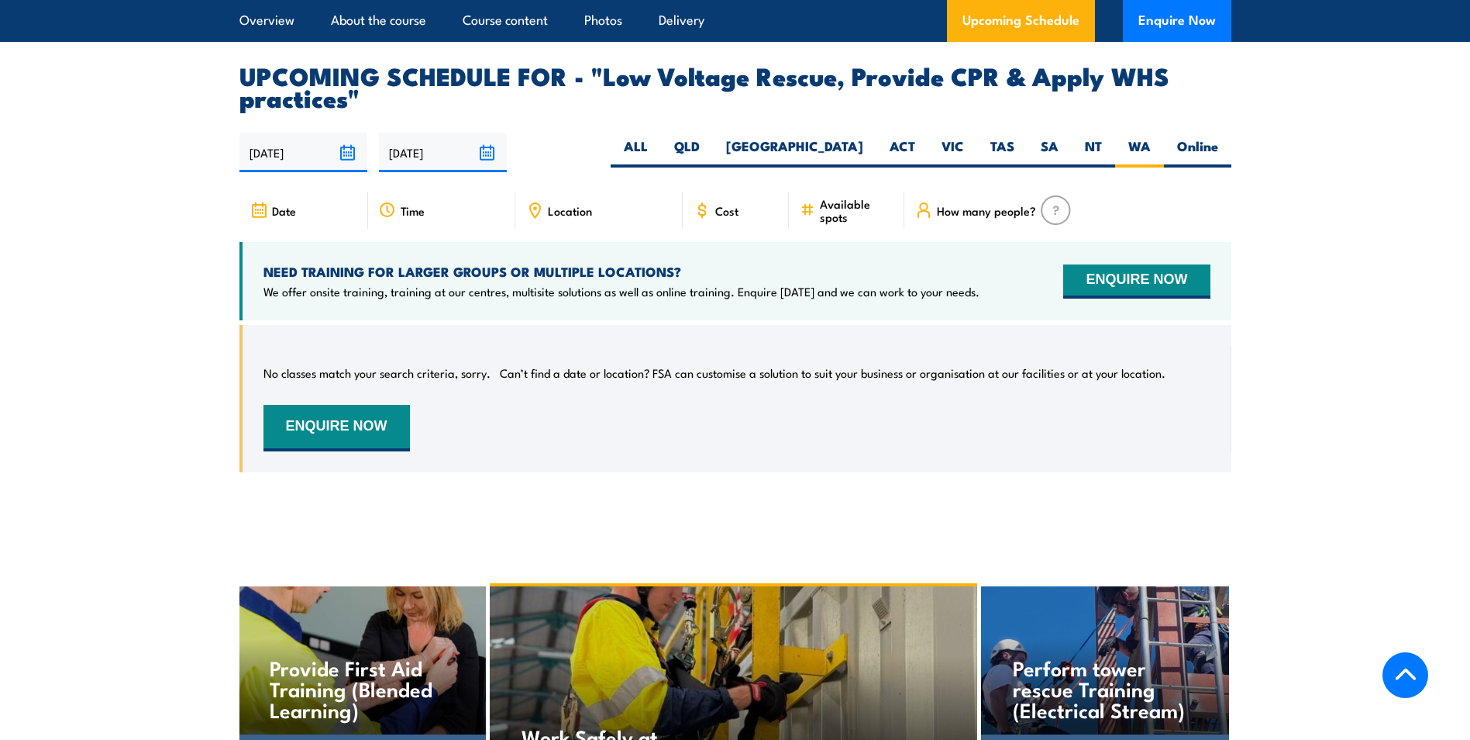
click at [427, 166] on input "[DATE]" at bounding box center [443, 153] width 128 height 40
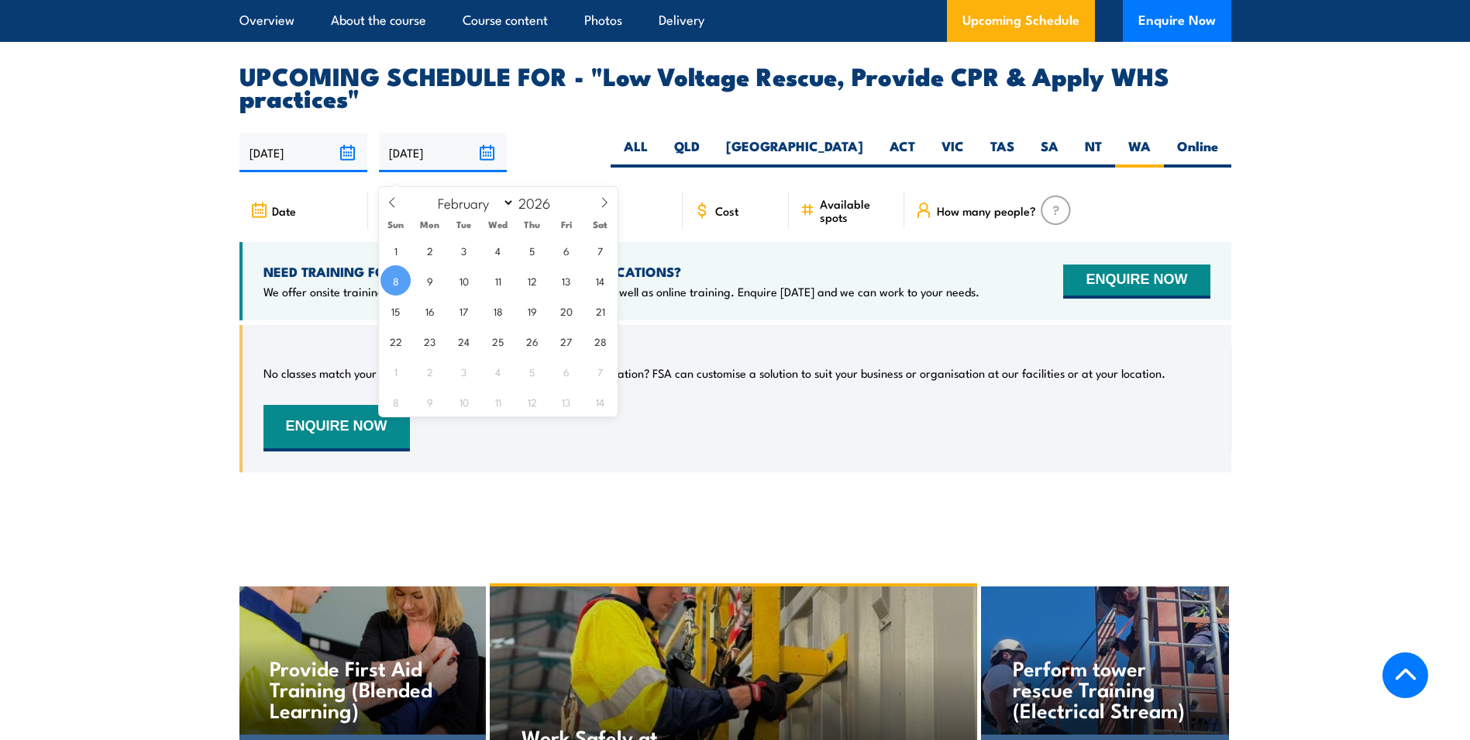
click at [565, 139] on article "UPCOMING SCHEDULE FOR - "Low Voltage Rescue, Provide CPR & Apply WHS practices"…" at bounding box center [736, 279] width 992 height 431
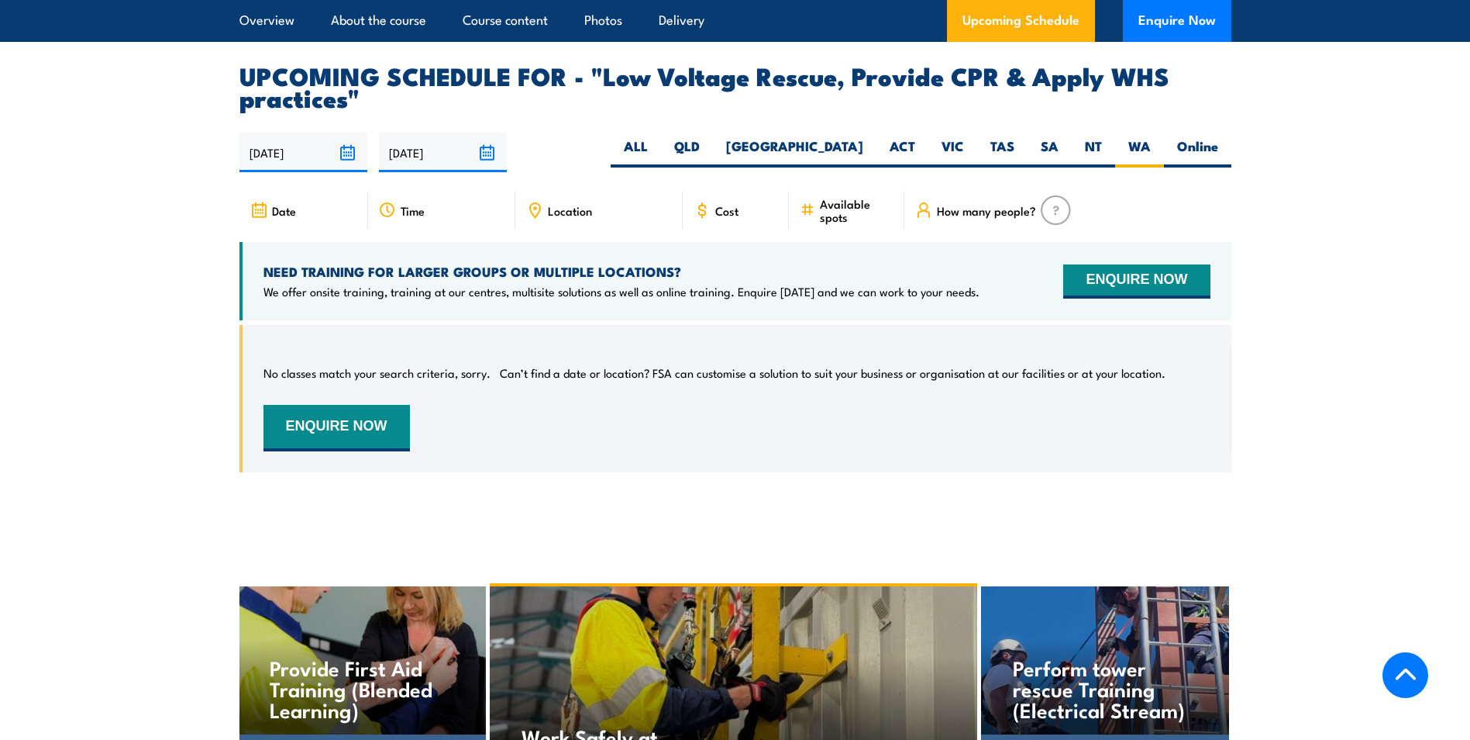
click at [256, 219] on icon at bounding box center [258, 210] width 17 height 17
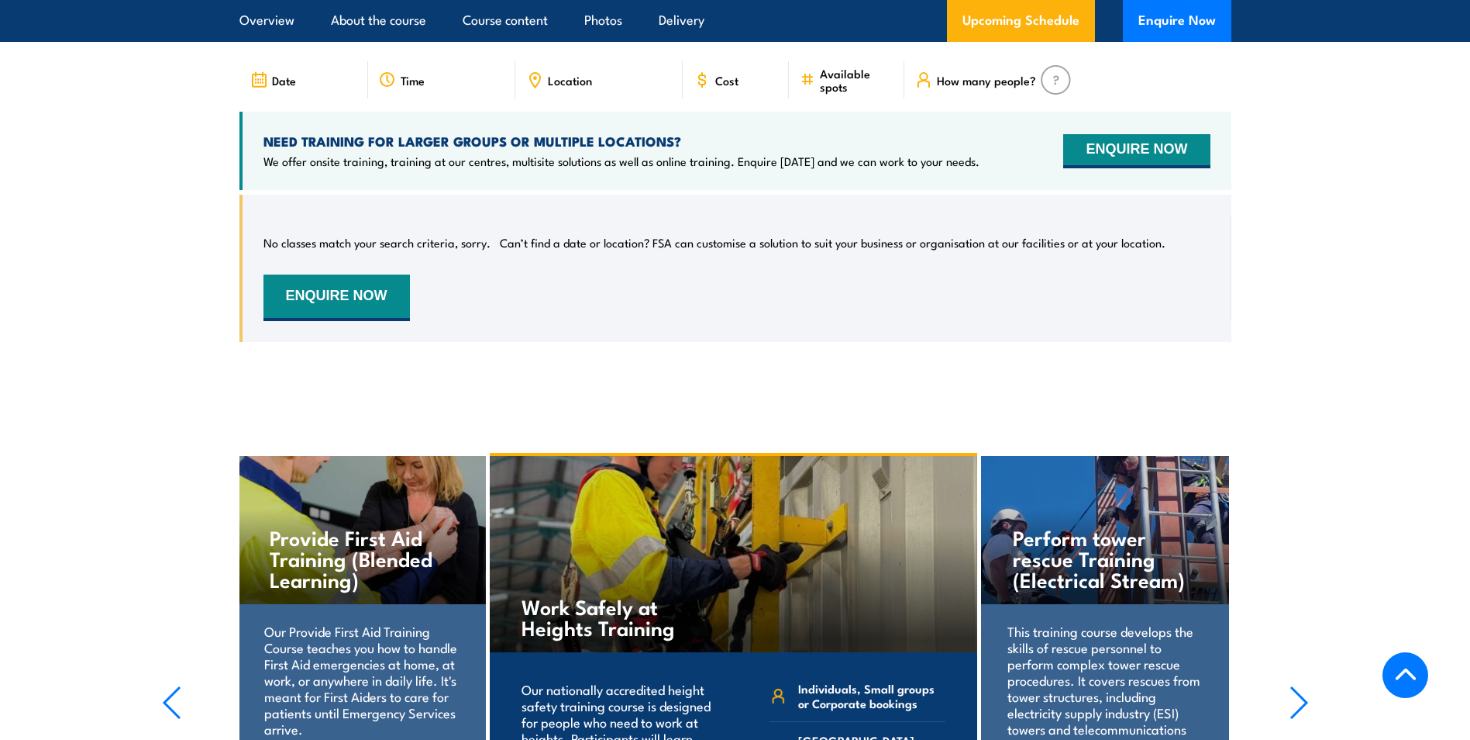
scroll to position [2999, 0]
